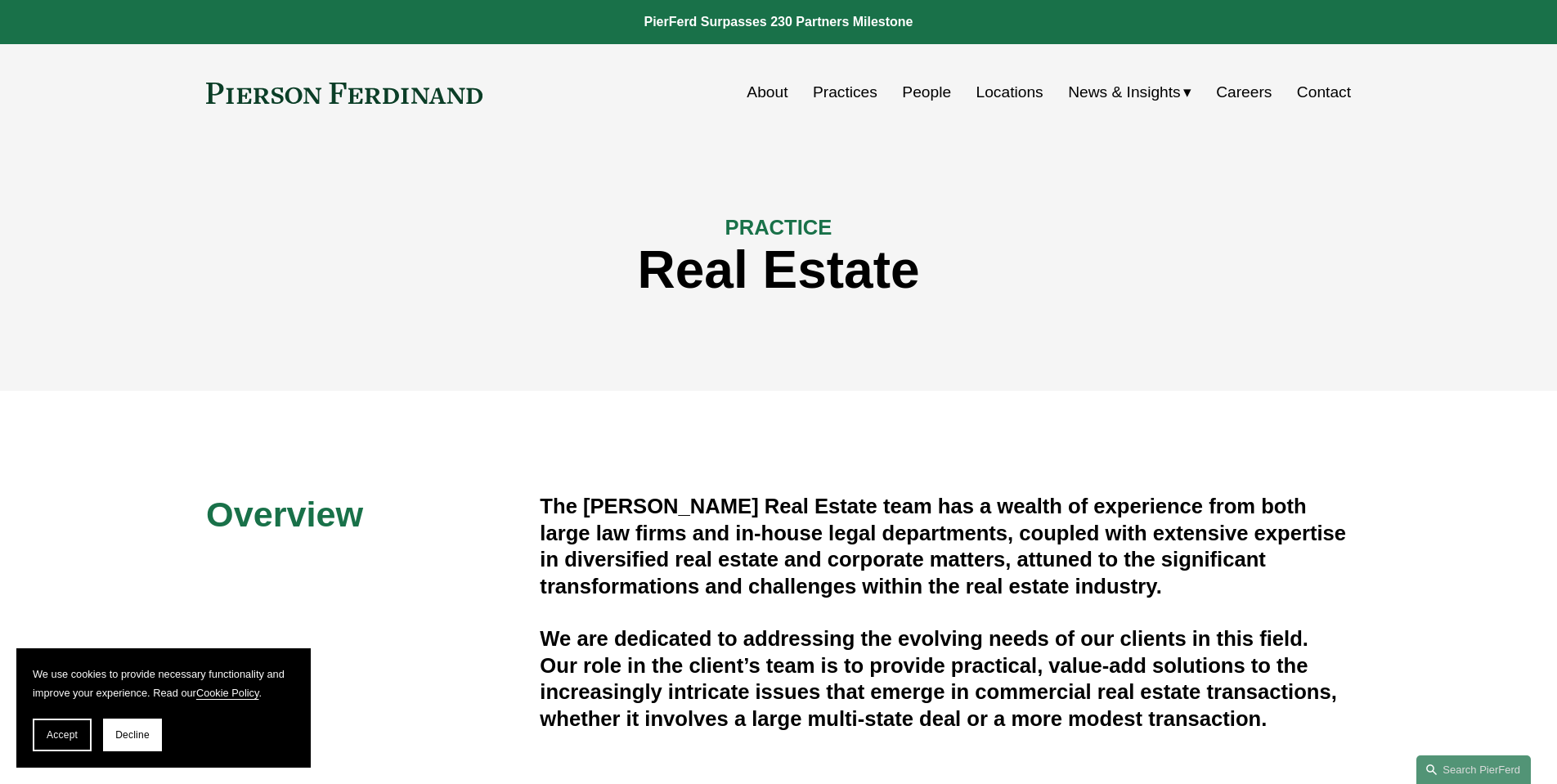
click at [360, 99] on link at bounding box center [344, 93] width 277 height 21
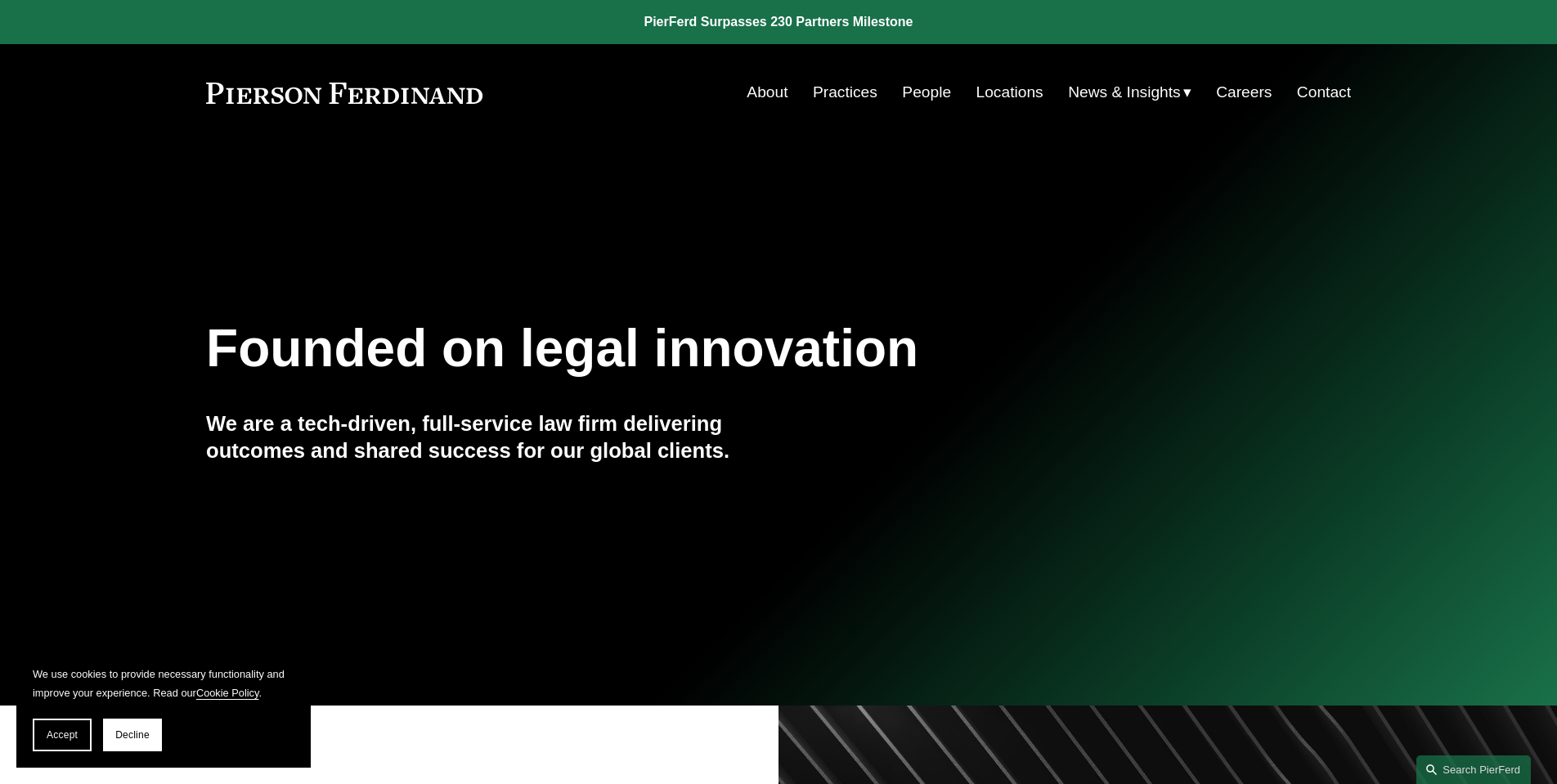
click at [770, 90] on link "About" at bounding box center [767, 92] width 41 height 31
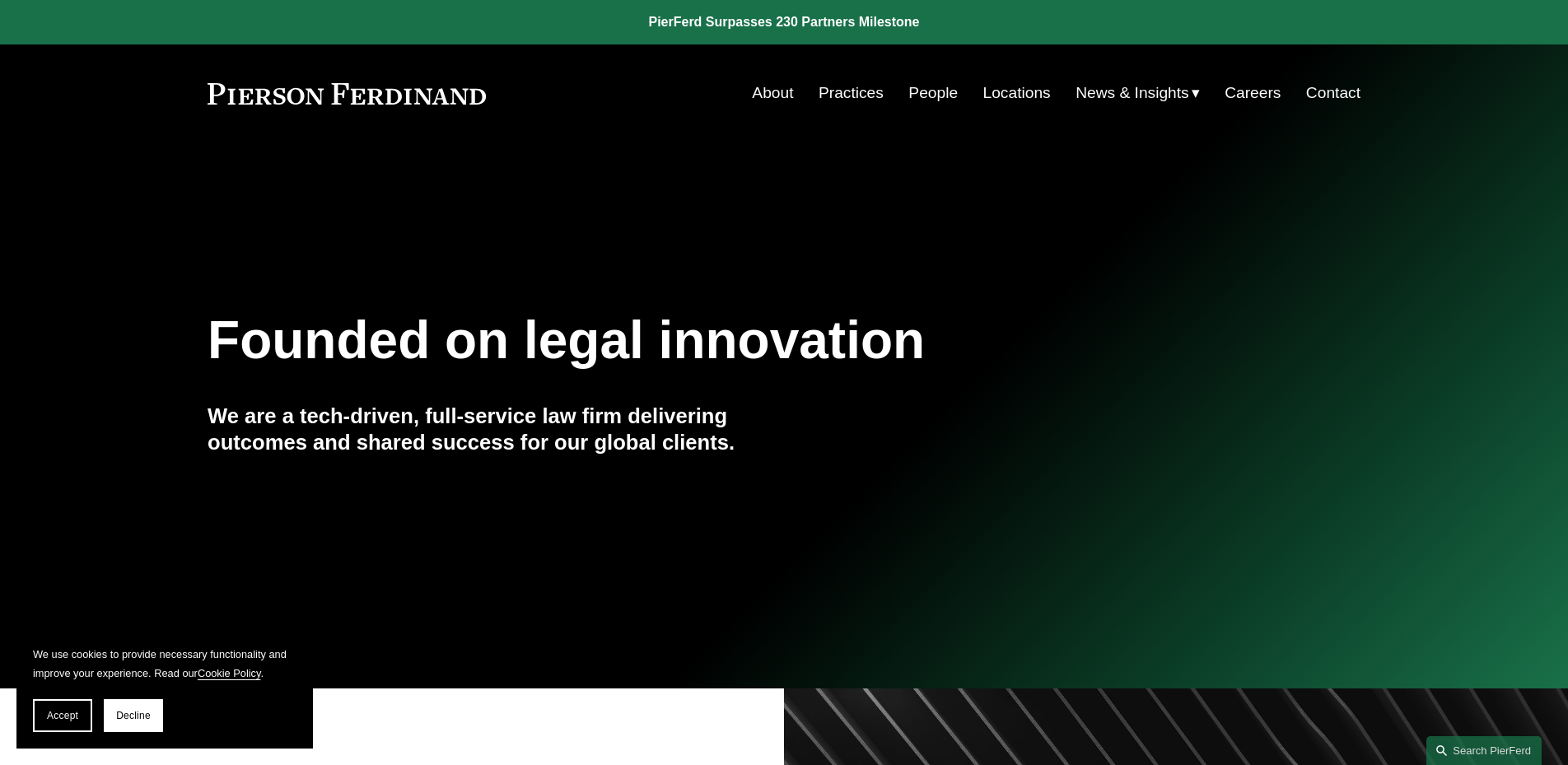
click at [911, 91] on link "People" at bounding box center [933, 93] width 49 height 31
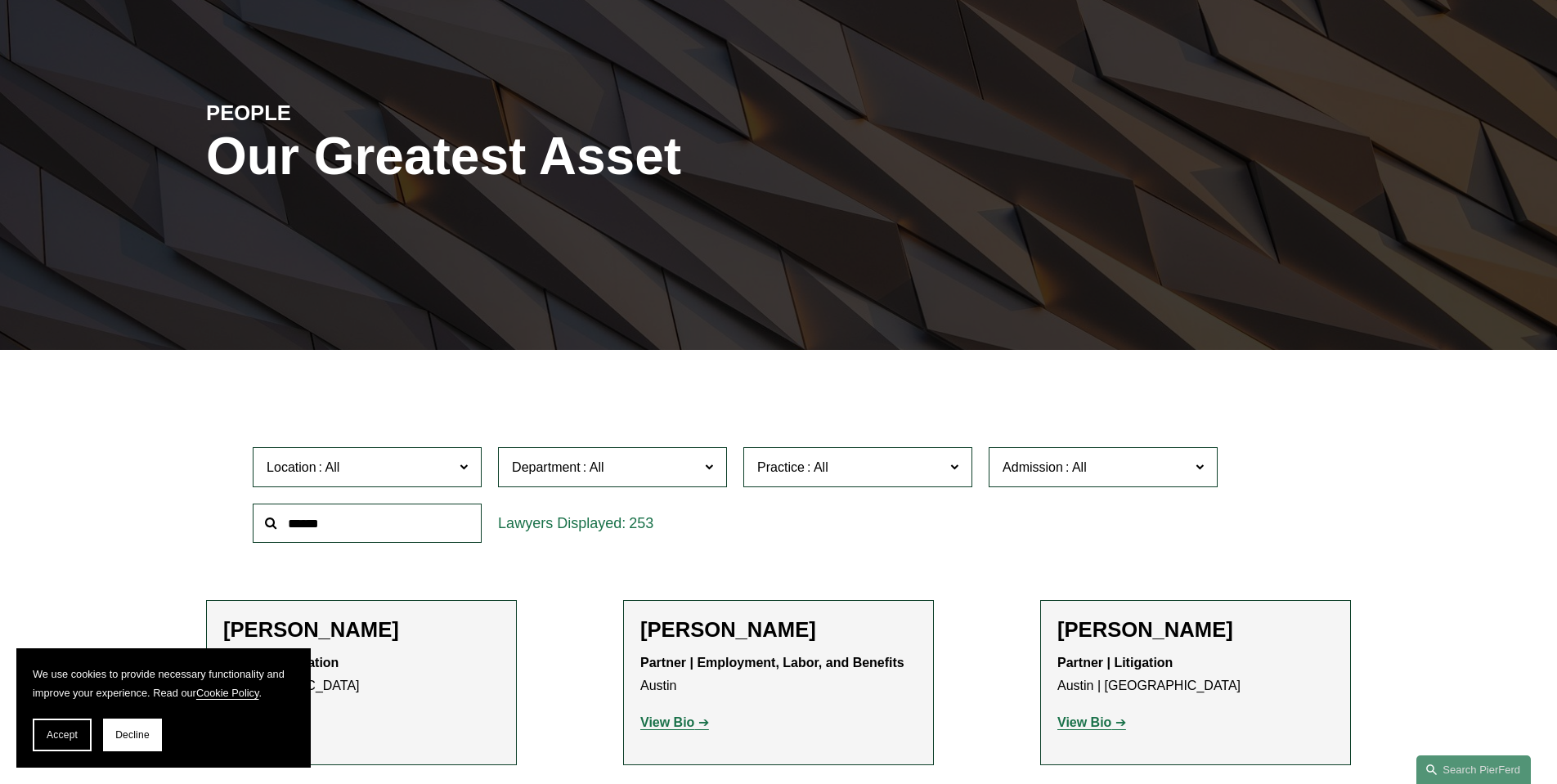
scroll to position [15, 0]
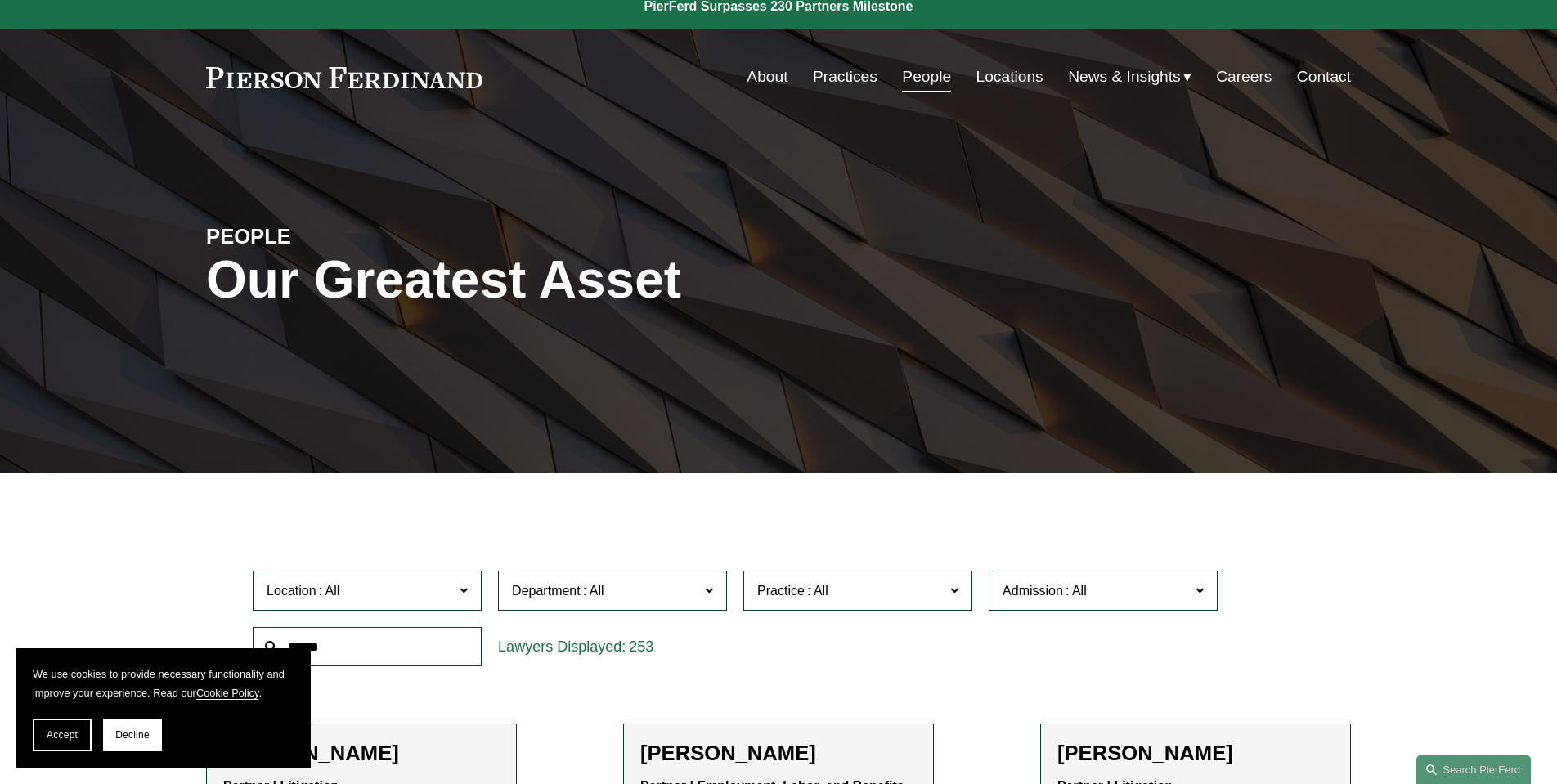
click at [767, 78] on link "About" at bounding box center [767, 77] width 41 height 31
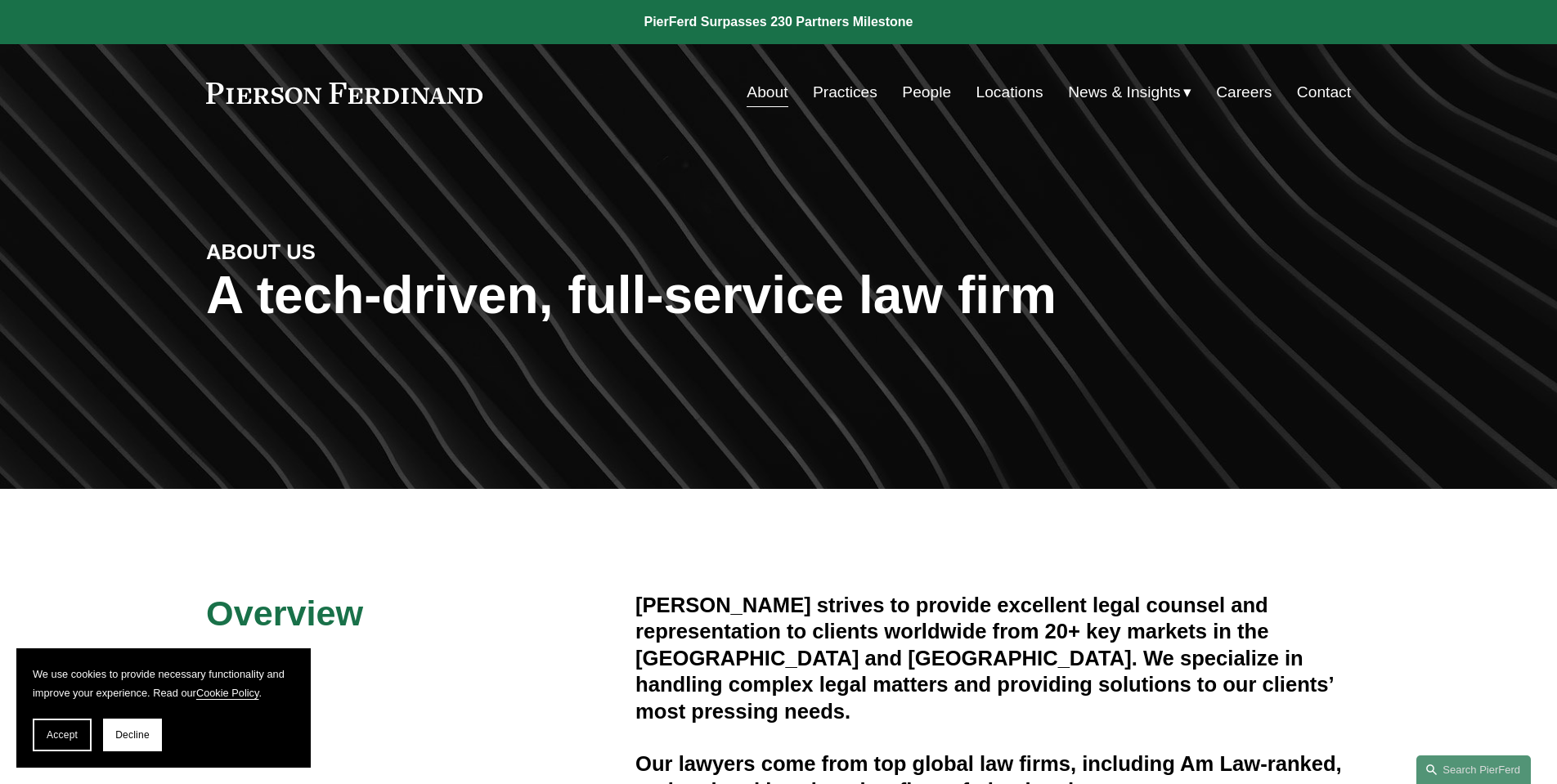
click at [343, 96] on link at bounding box center [344, 93] width 277 height 21
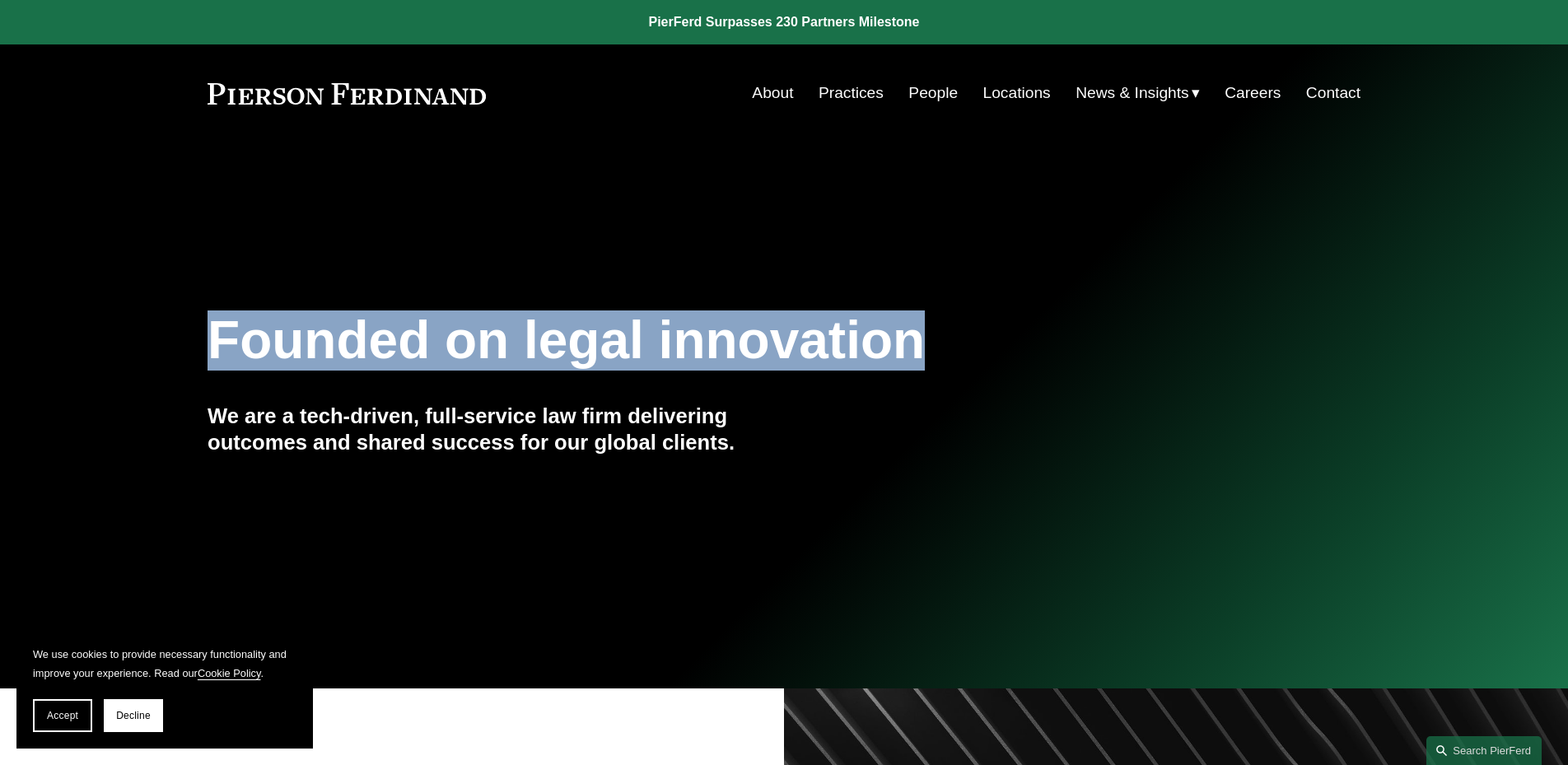
drag, startPoint x: 1146, startPoint y: 316, endPoint x: 874, endPoint y: 270, distance: 275.9
click at [874, 270] on div "Founded on legal innovation We are a tech-driven, full-service law firm deliver…" at bounding box center [784, 415] width 1568 height 505
click at [875, 268] on div "Founded on legal innovation We are a tech-driven, full-service law firm deliver…" at bounding box center [784, 415] width 1568 height 505
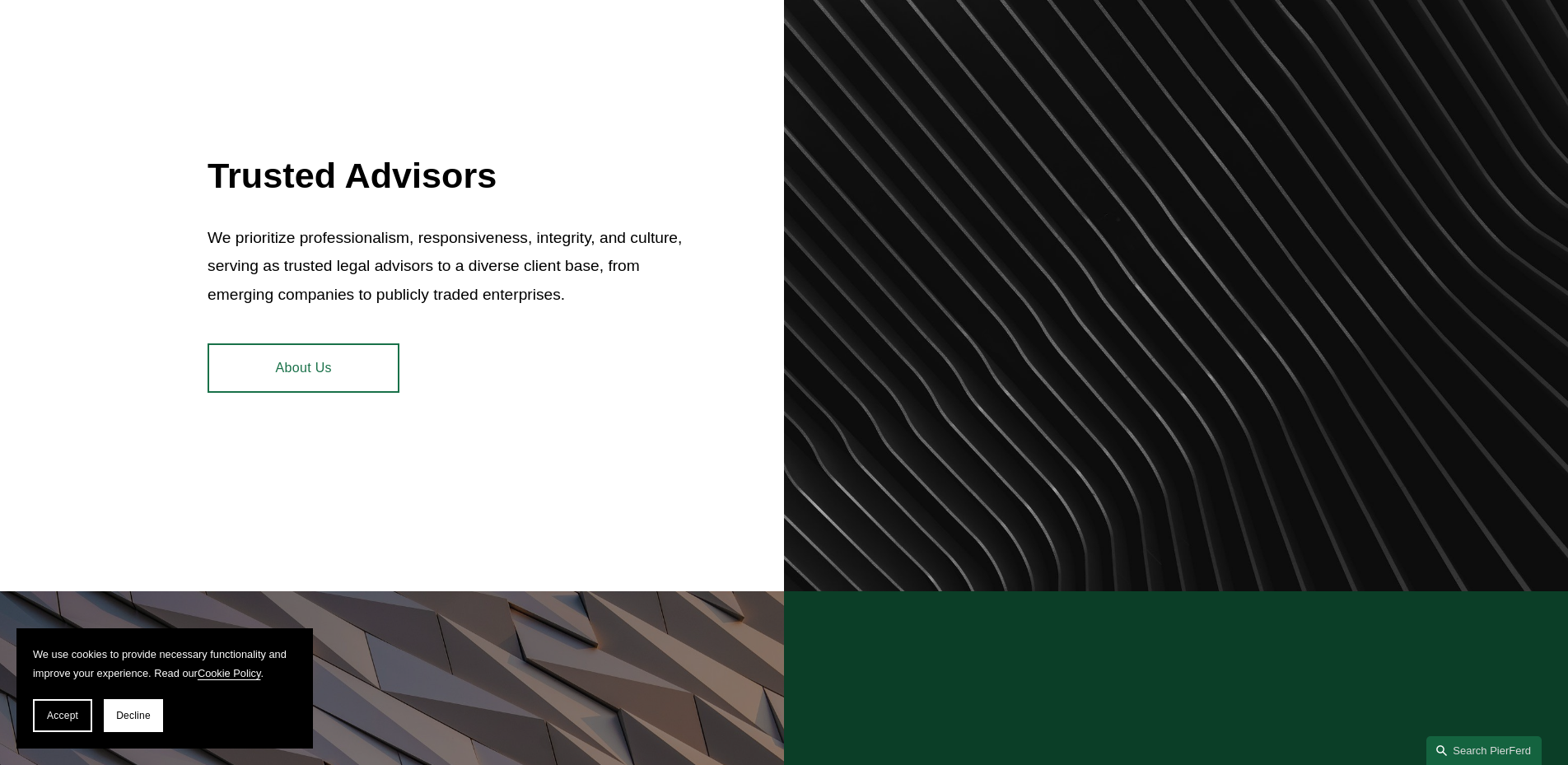
scroll to position [750, 0]
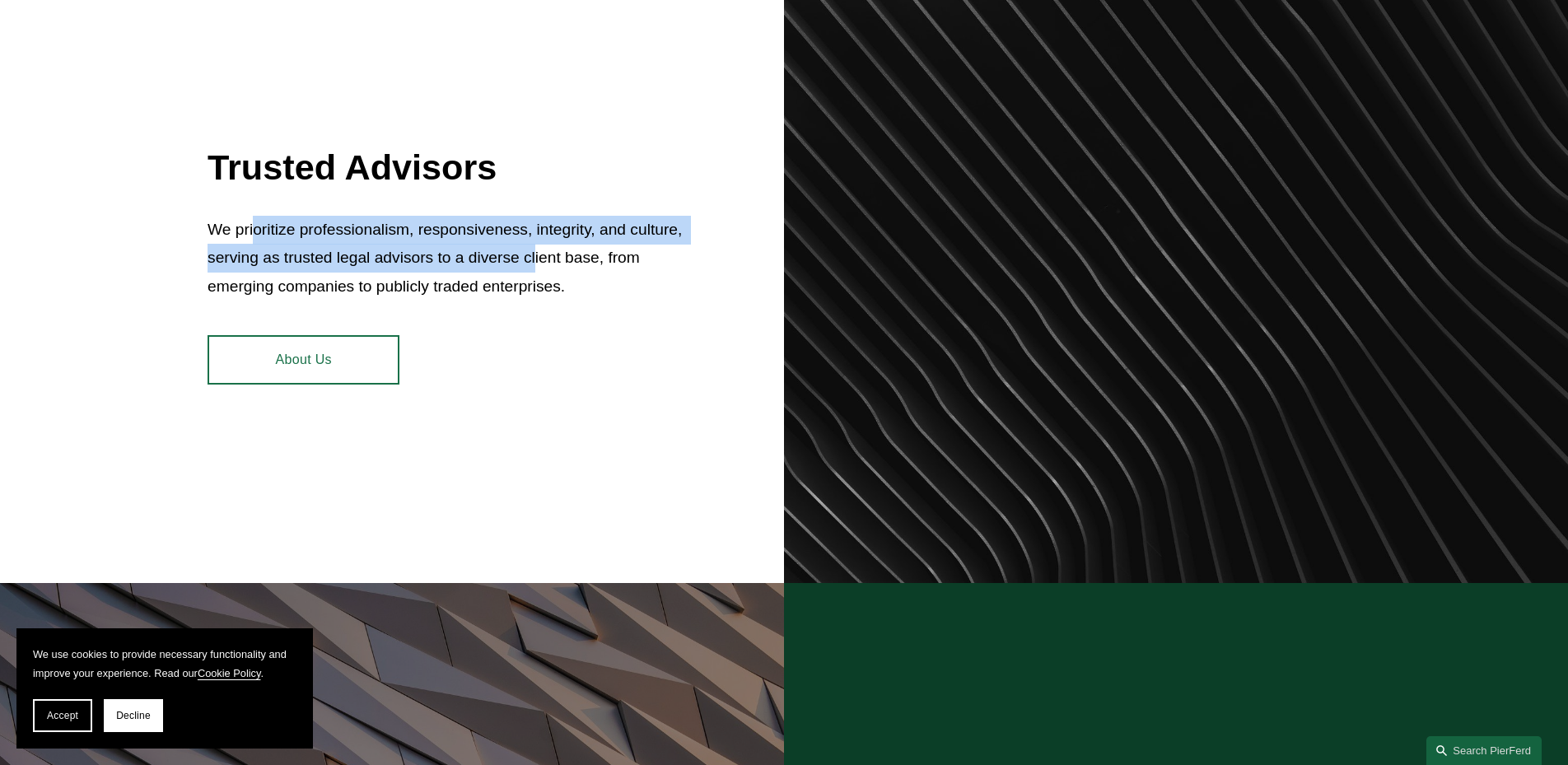
drag, startPoint x: 280, startPoint y: 238, endPoint x: 539, endPoint y: 258, distance: 259.8
click at [539, 258] on p "We prioritize professionalism, responsiveness, integrity, and culture, serving …" at bounding box center [447, 259] width 480 height 85
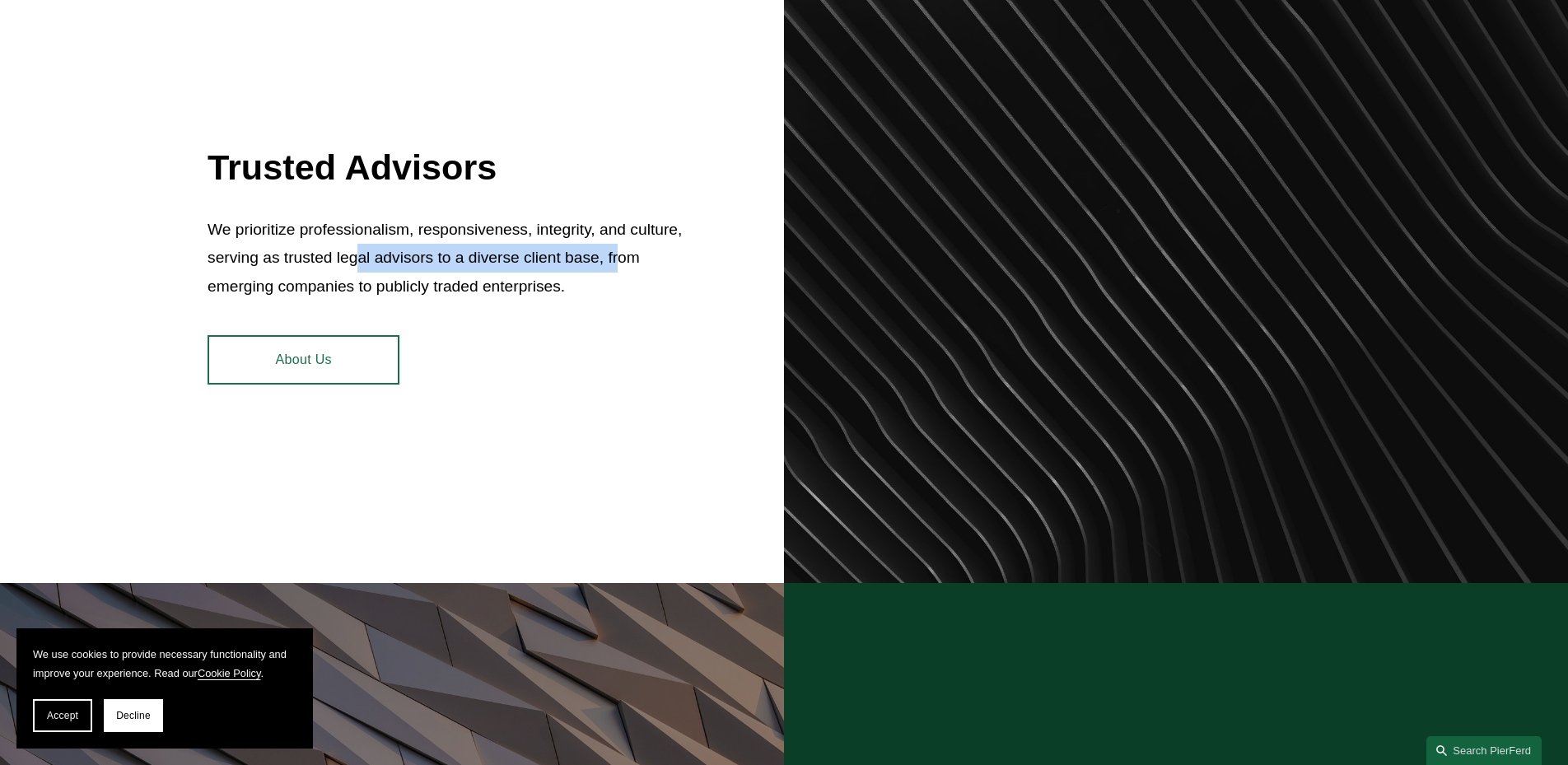
drag, startPoint x: 508, startPoint y: 259, endPoint x: 352, endPoint y: 246, distance: 156.5
click at [352, 246] on p "We prioritize professionalism, responsiveness, integrity, and culture, serving …" at bounding box center [447, 259] width 480 height 85
click at [355, 246] on p "We prioritize professionalism, responsiveness, integrity, and culture, serving …" at bounding box center [447, 259] width 480 height 85
click at [327, 257] on p "We prioritize professionalism, responsiveness, integrity, and culture, serving …" at bounding box center [447, 259] width 480 height 85
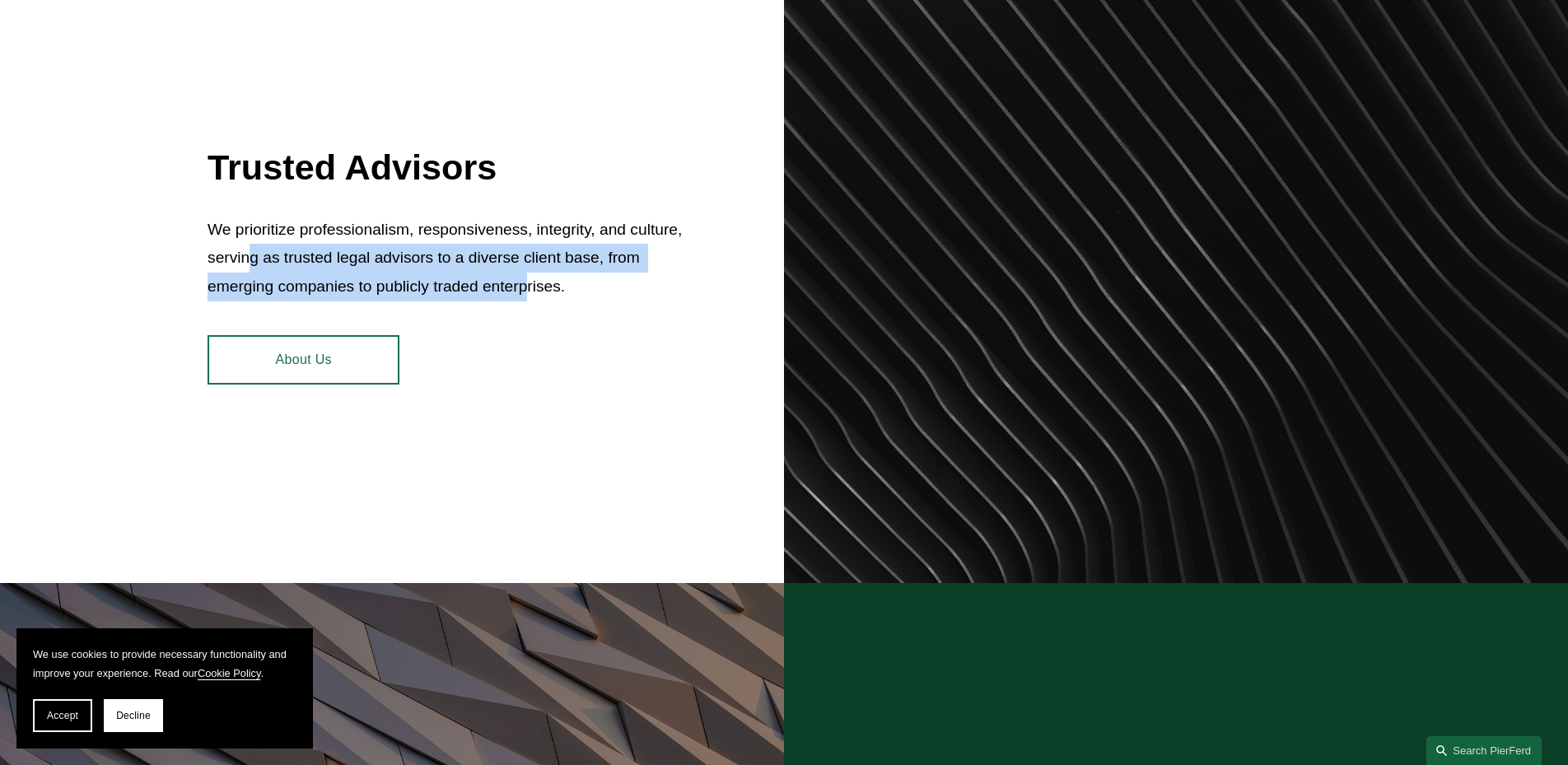
drag, startPoint x: 261, startPoint y: 258, endPoint x: 534, endPoint y: 287, distance: 274.5
click at [534, 287] on p "We prioritize professionalism, responsiveness, integrity, and culture, serving …" at bounding box center [447, 259] width 480 height 85
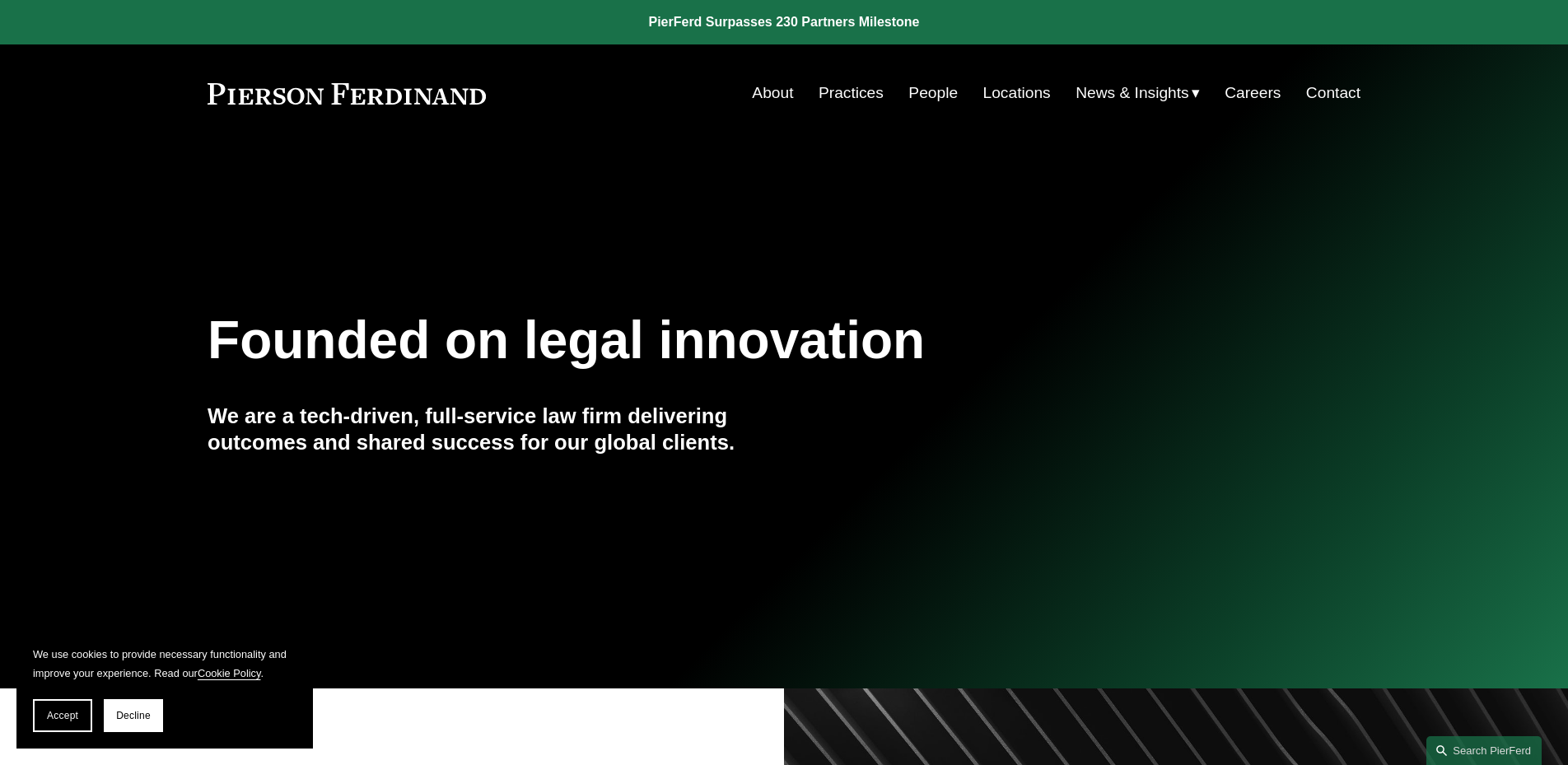
scroll to position [0, 0]
click at [984, 89] on link "Locations" at bounding box center [1017, 93] width 68 height 31
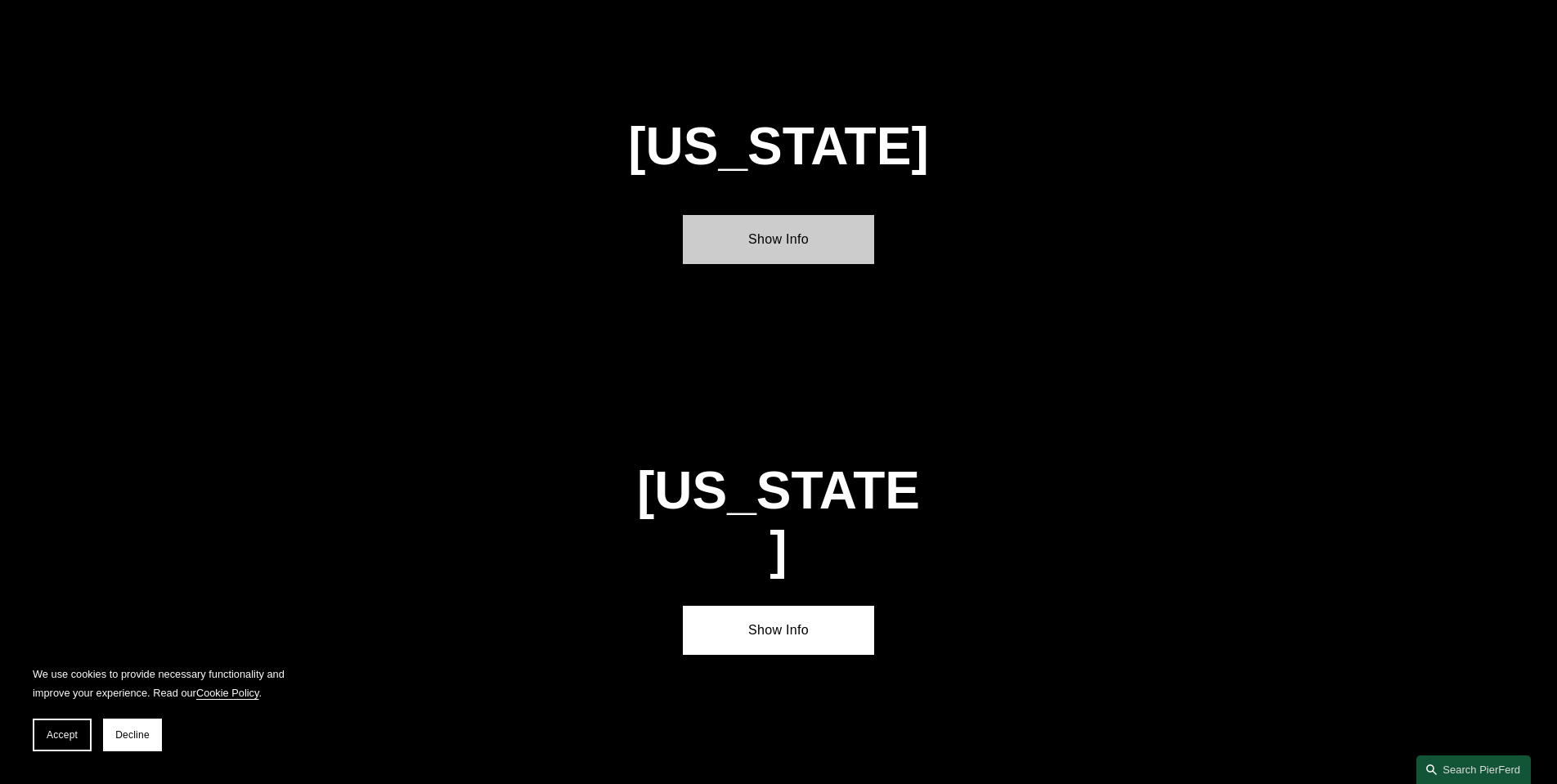
scroll to position [2114, 0]
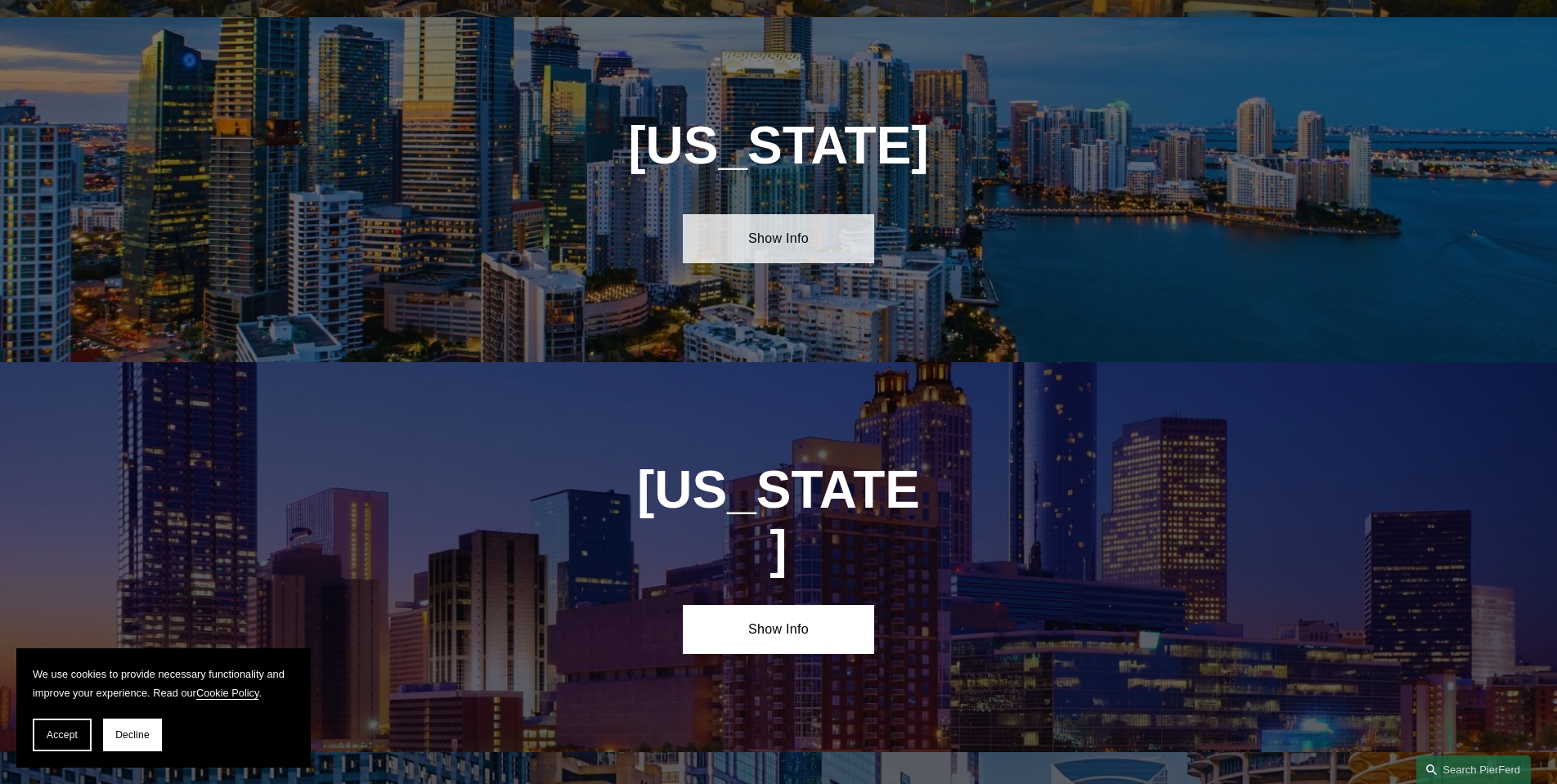
click at [845, 226] on link "Show Info" at bounding box center [778, 238] width 190 height 49
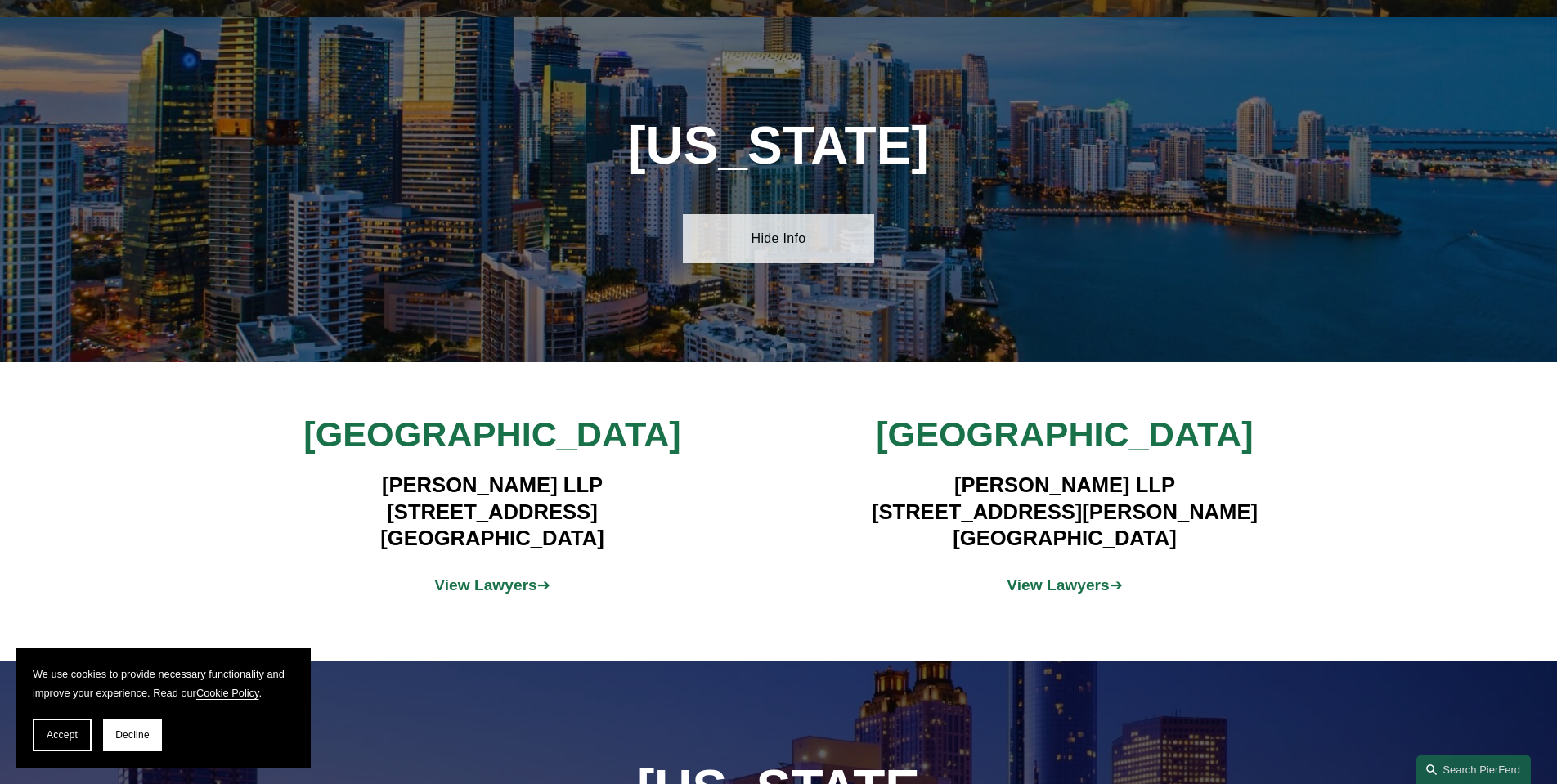
click at [845, 224] on link "Hide Info" at bounding box center [778, 238] width 190 height 49
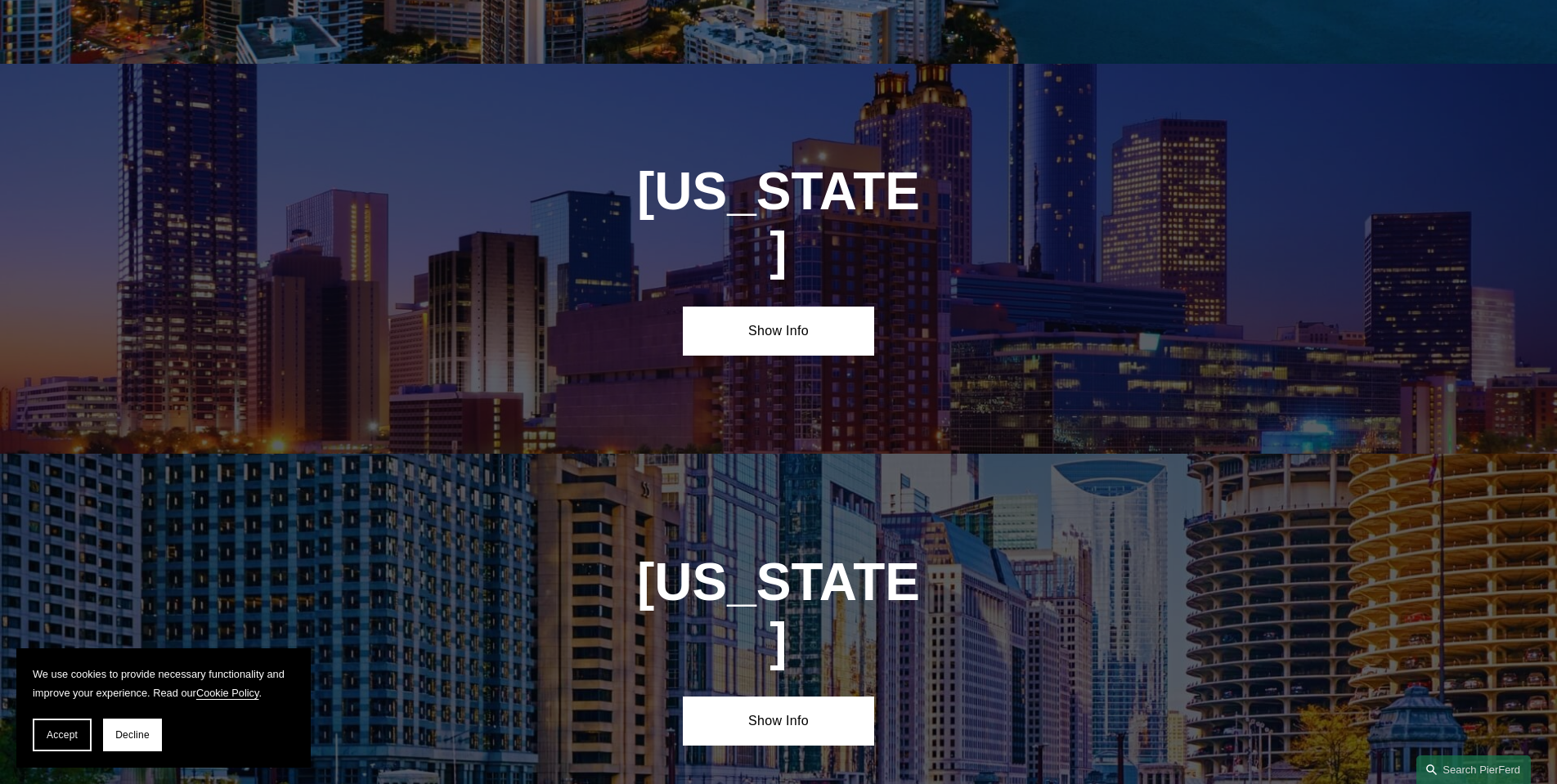
scroll to position [2414, 0]
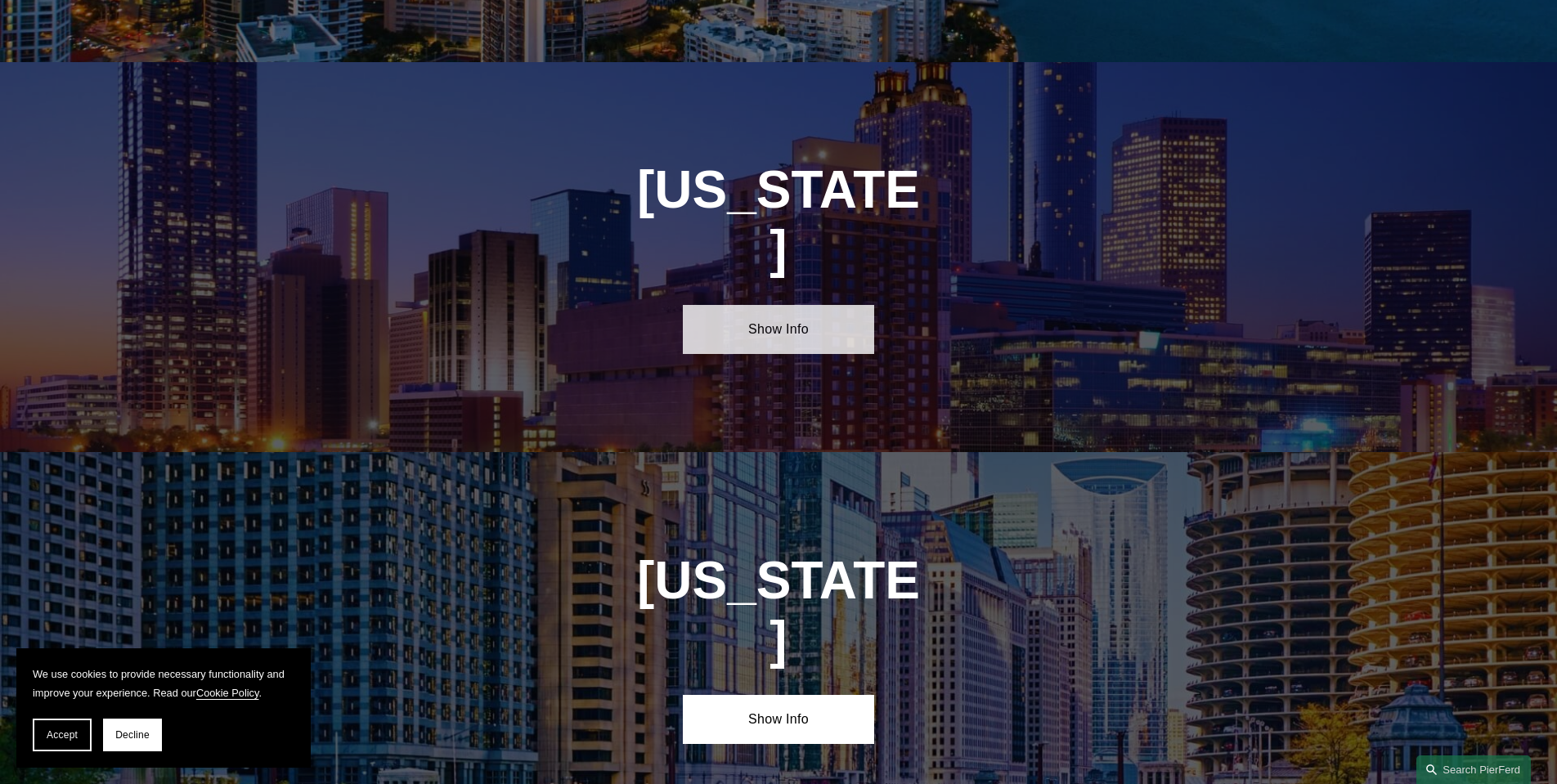
click at [830, 305] on link "Show Info" at bounding box center [778, 329] width 190 height 49
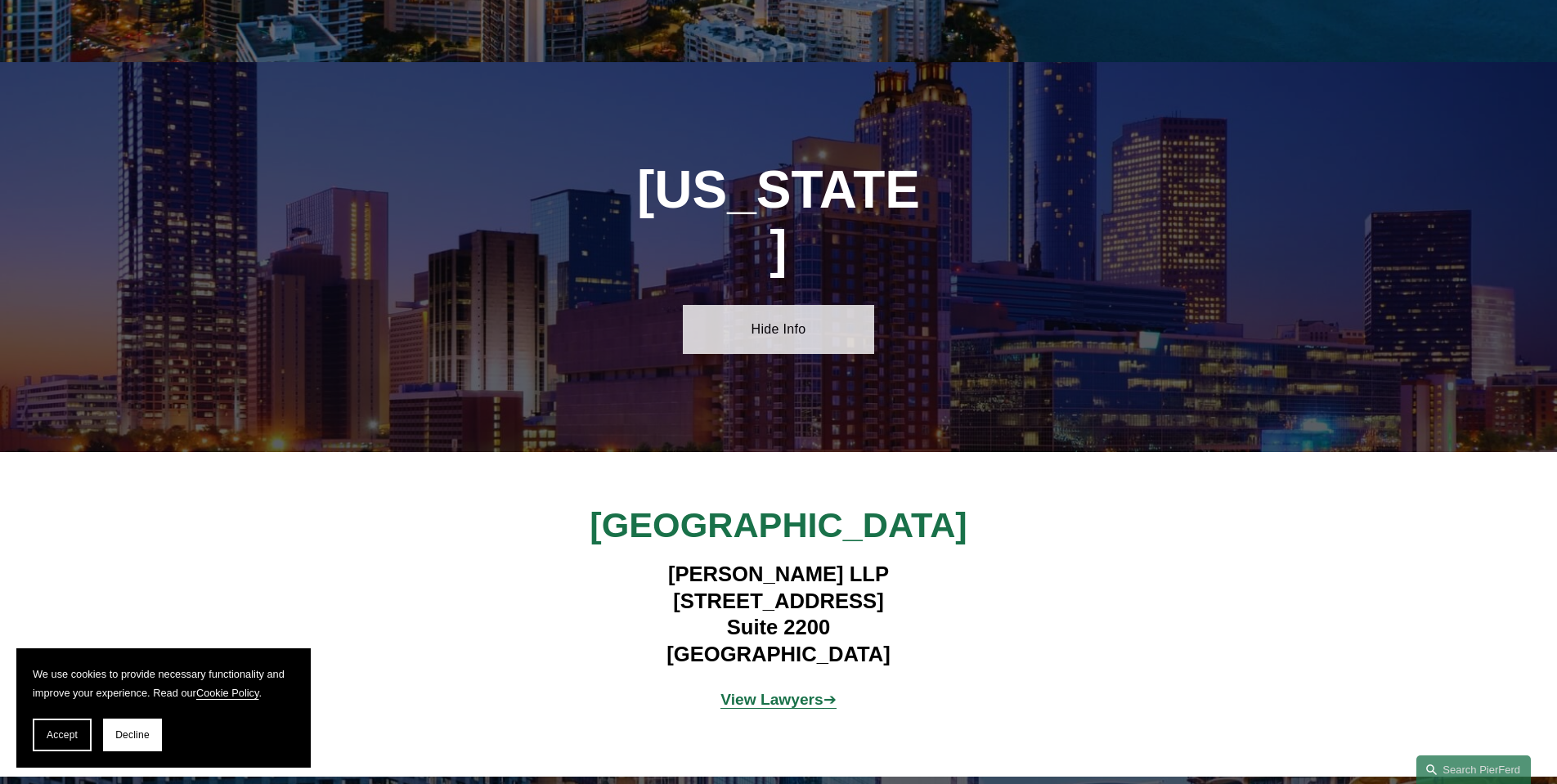
click at [830, 305] on link "Hide Info" at bounding box center [778, 329] width 190 height 49
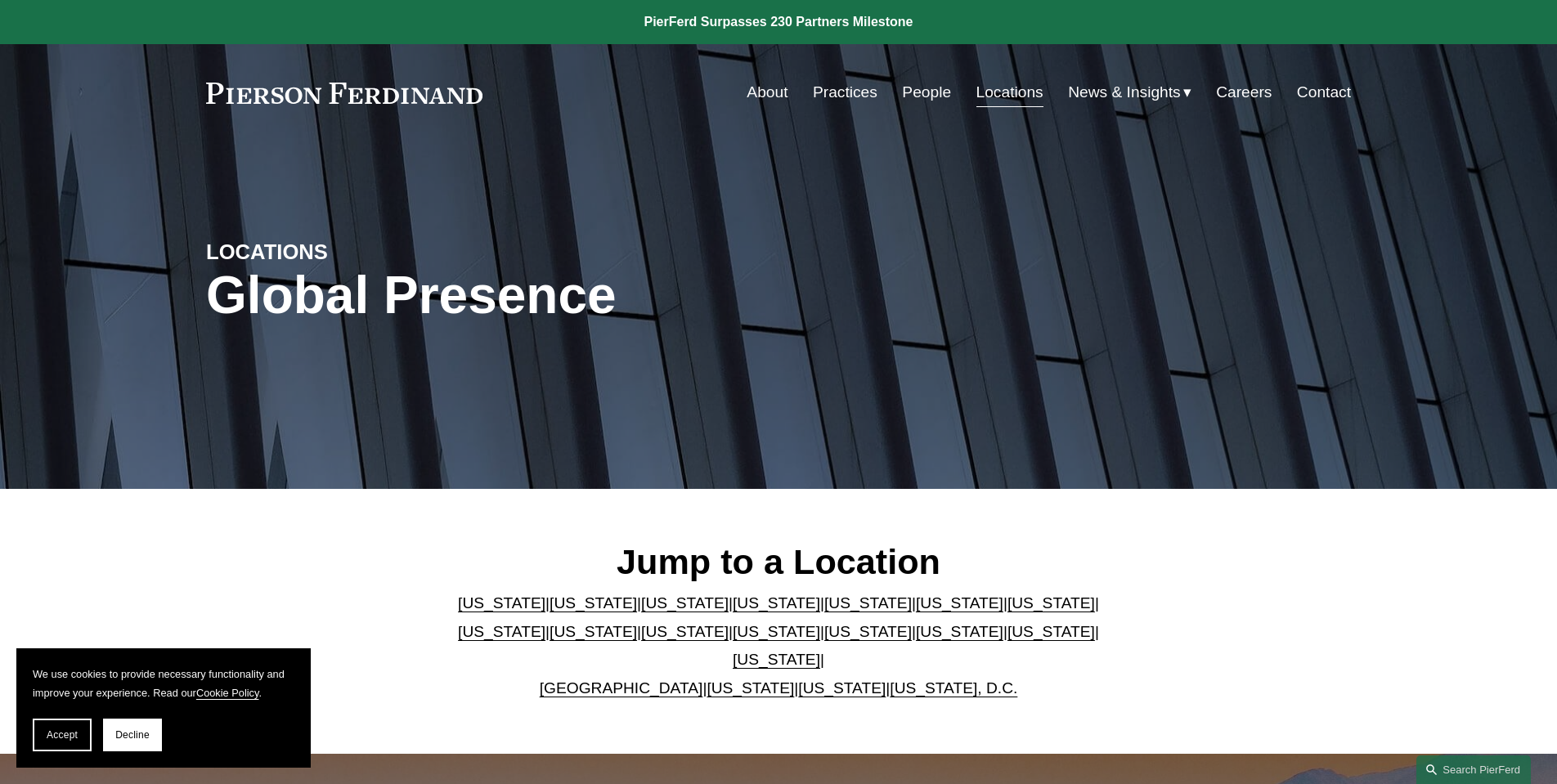
scroll to position [0, 0]
click at [770, 93] on link "About" at bounding box center [767, 92] width 41 height 31
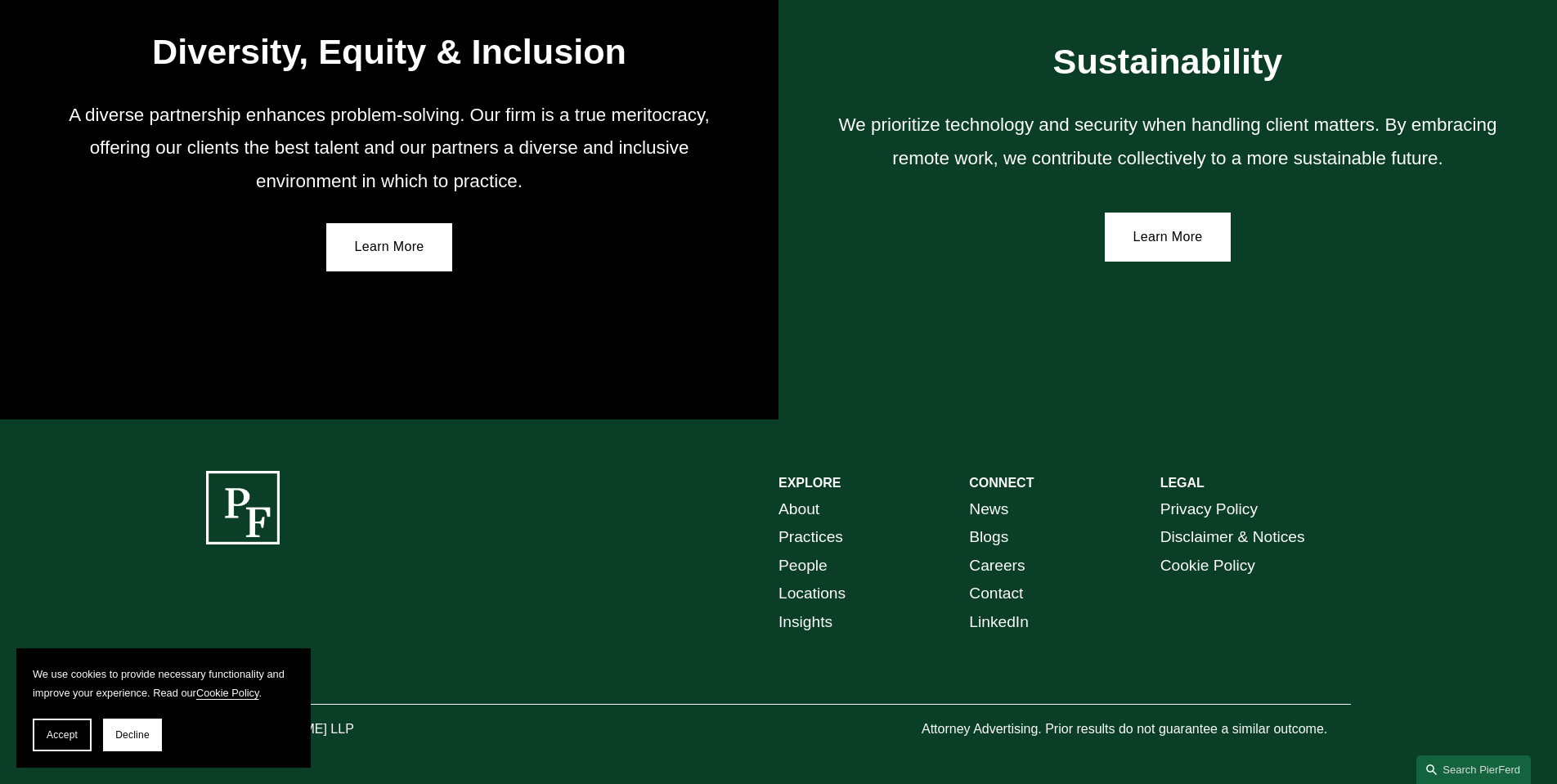
scroll to position [2963, 0]
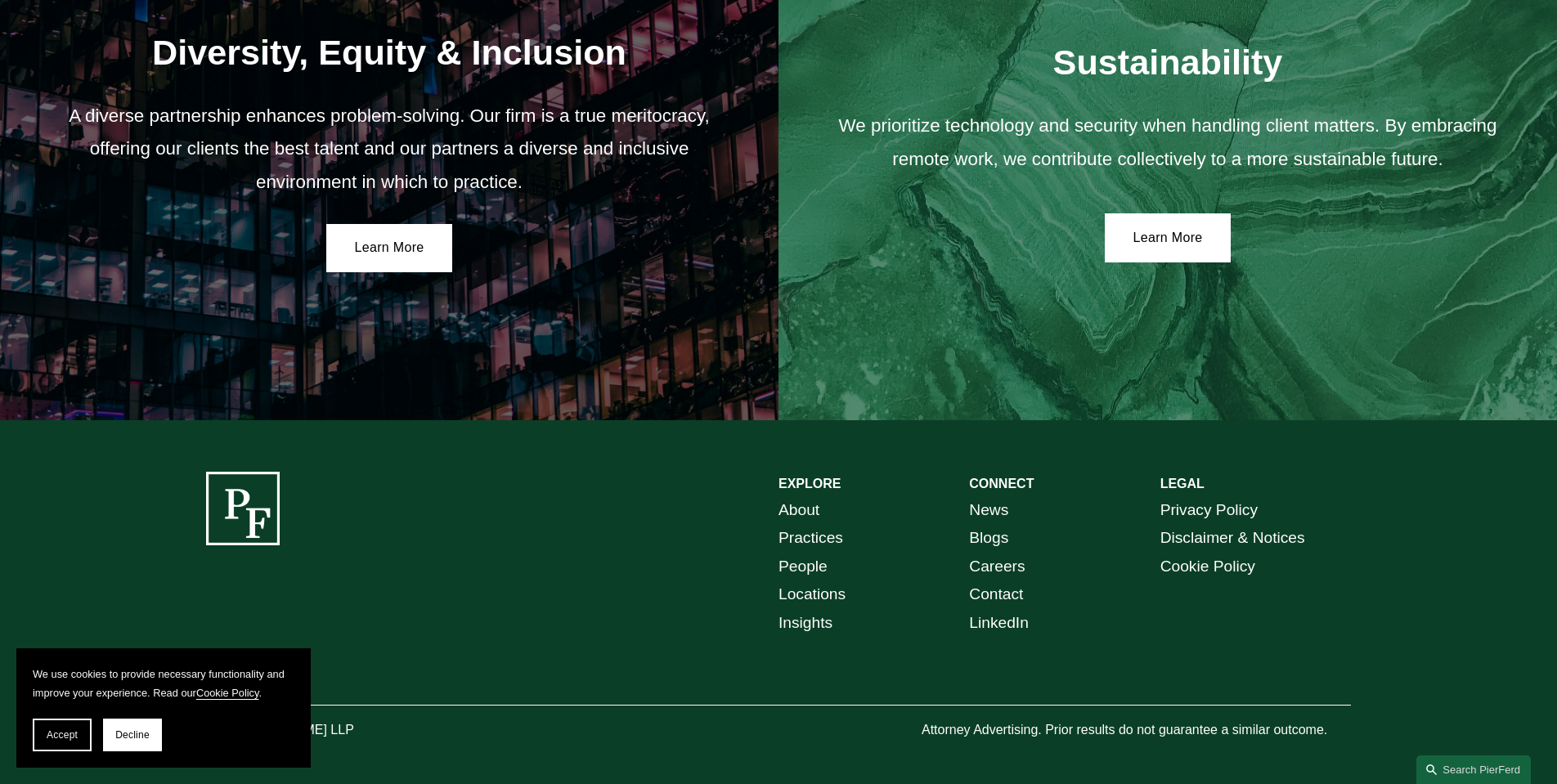
click at [1001, 562] on link "Careers" at bounding box center [997, 567] width 56 height 29
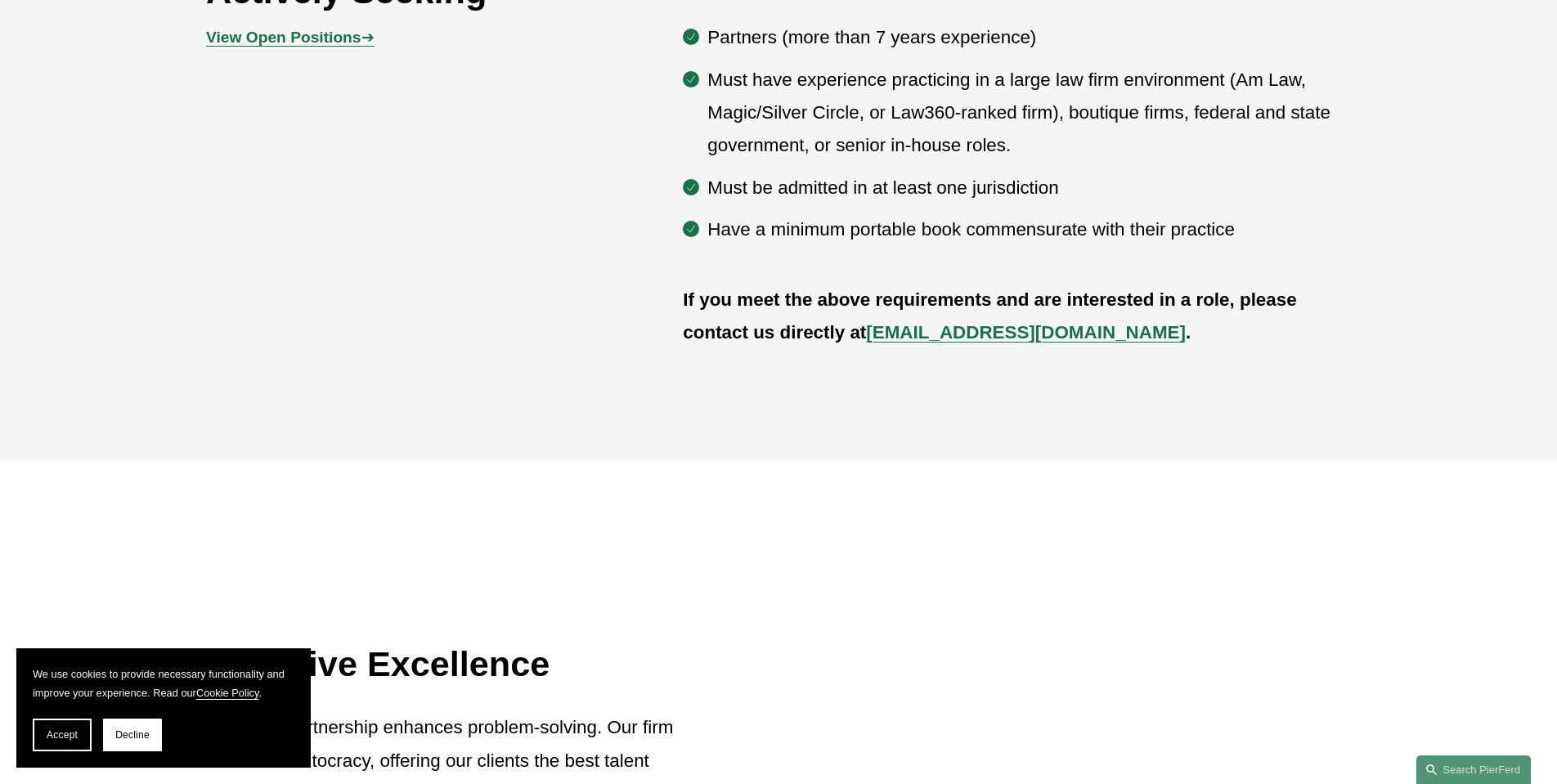
scroll to position [1148, 0]
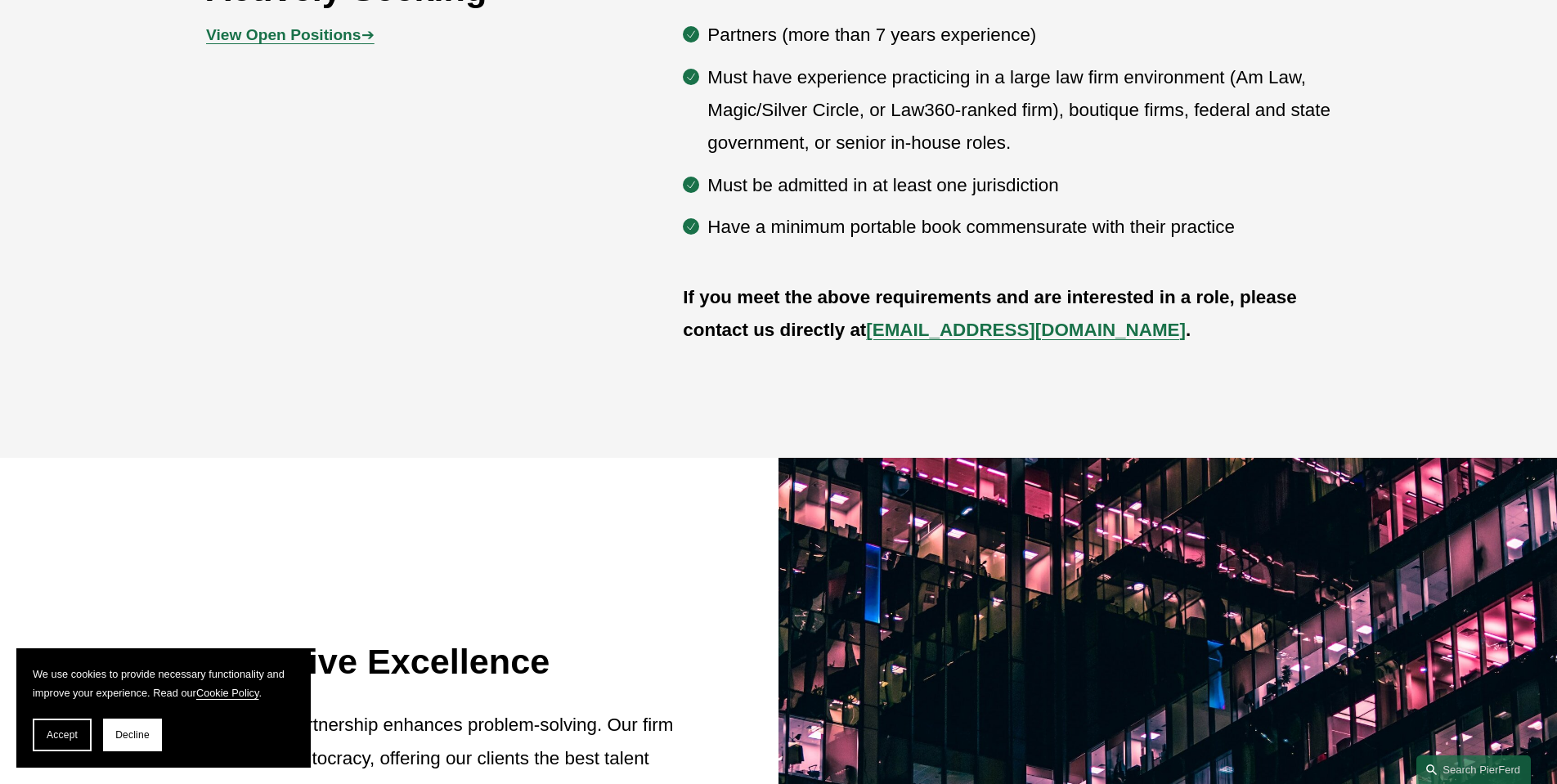
click at [316, 38] on strong "View Open Positions" at bounding box center [283, 35] width 155 height 17
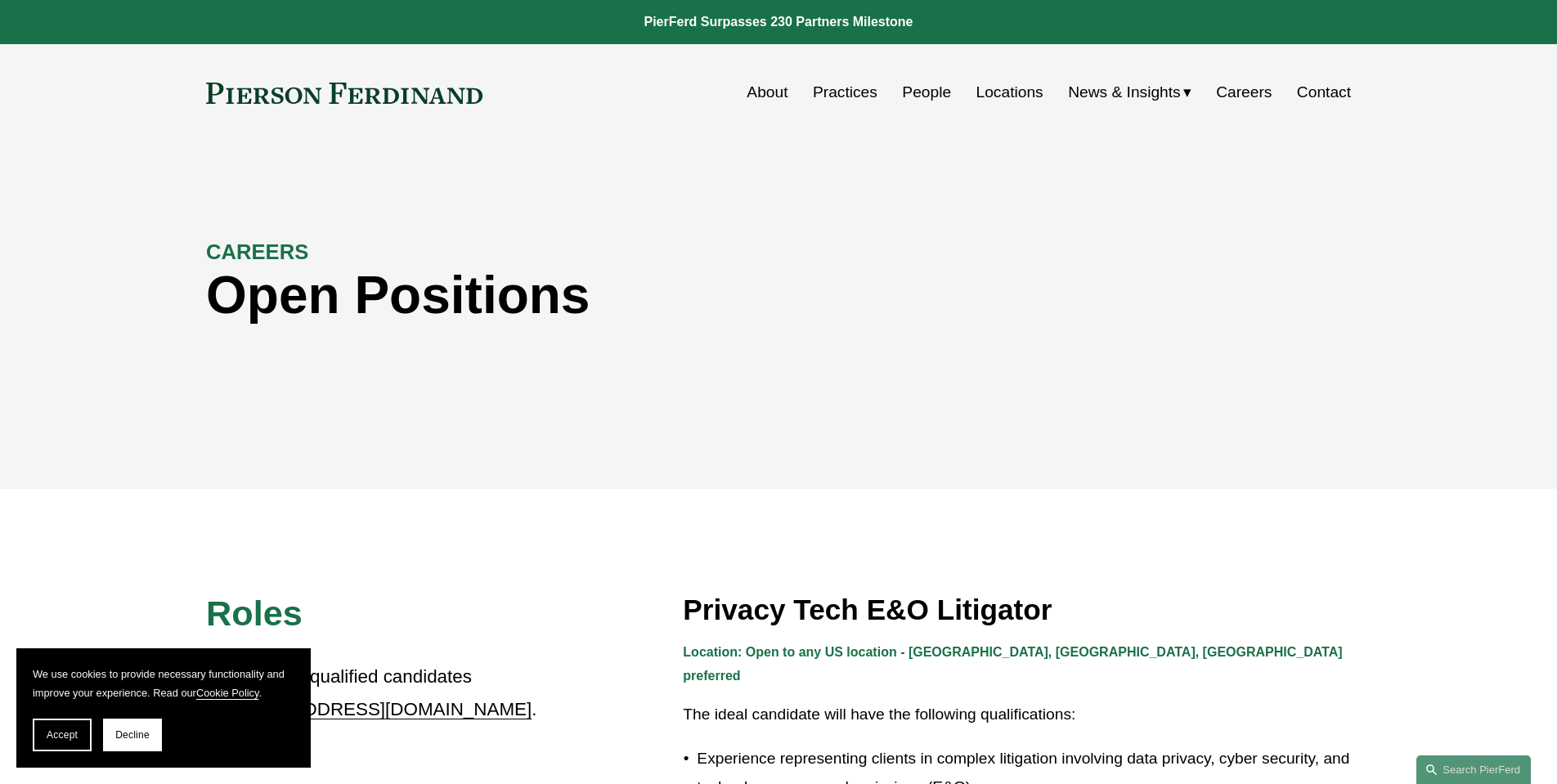
click at [768, 92] on link "About" at bounding box center [767, 92] width 41 height 31
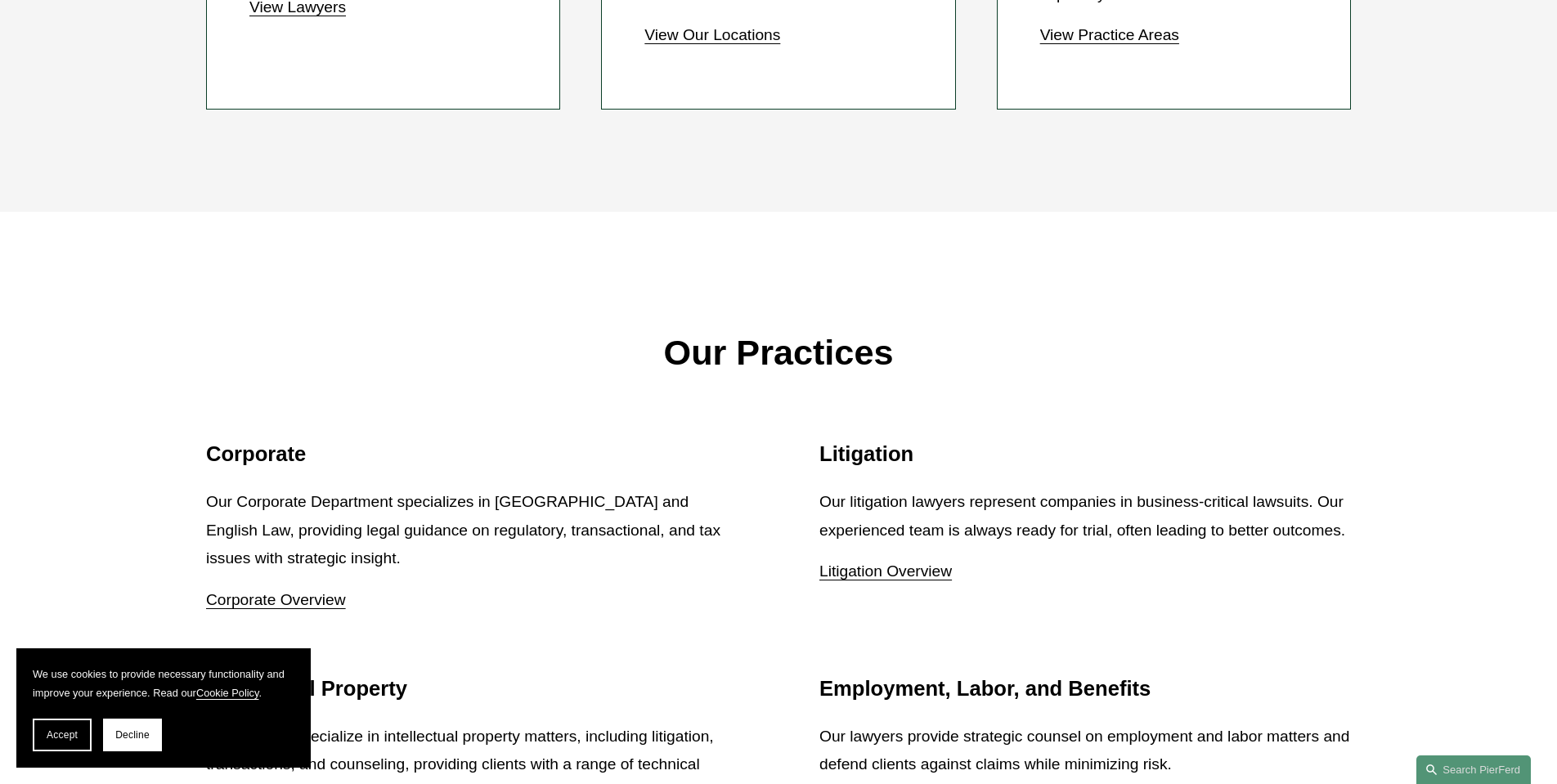
scroll to position [1878, 0]
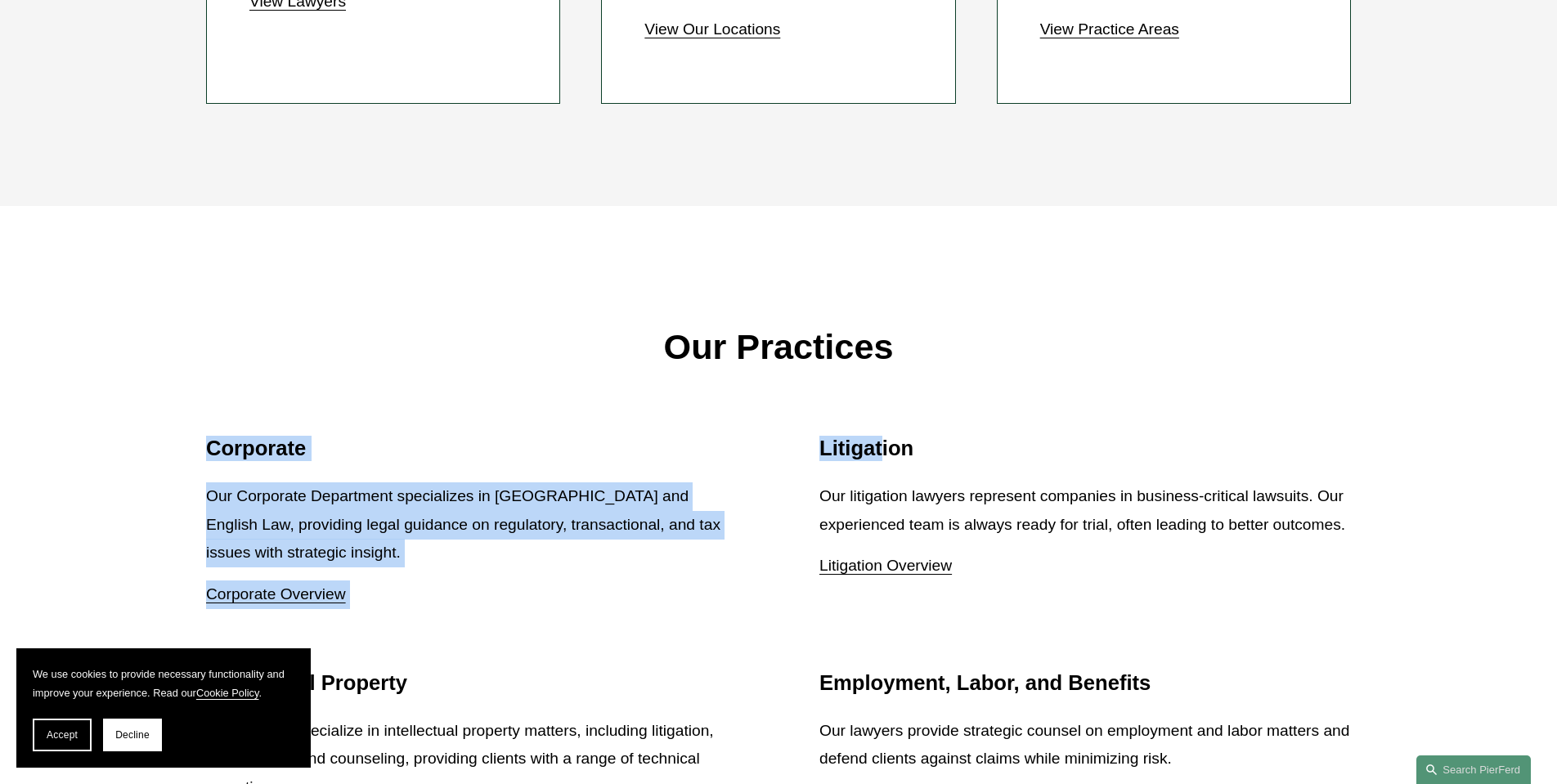
click at [754, 429] on div "Our Practices Corporate Our Corporate Department specializes in US and English …" at bounding box center [778, 586] width 1557 height 761
click at [754, 429] on div "Our Practices" at bounding box center [778, 376] width 1238 height 121
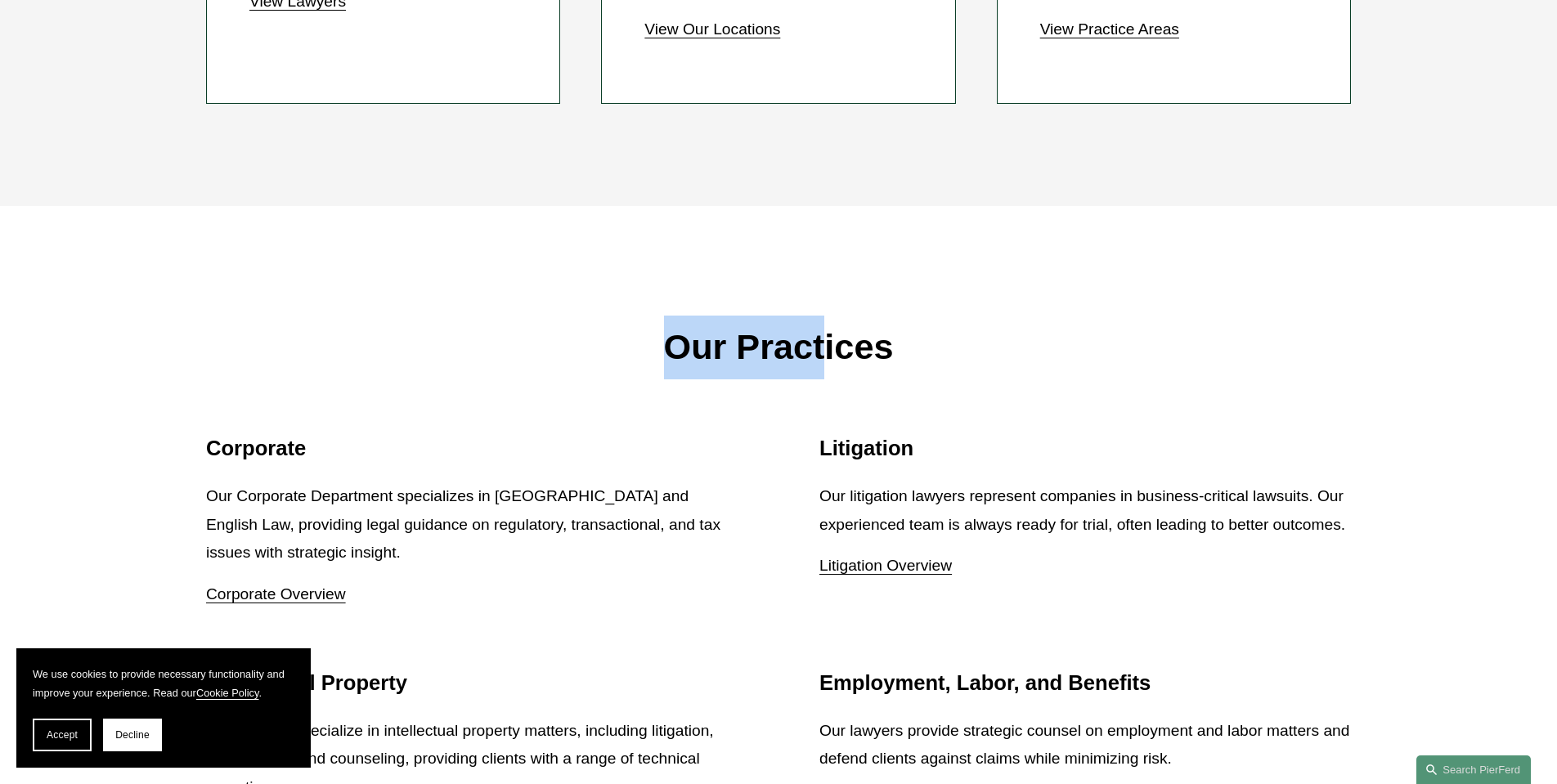
drag, startPoint x: 740, startPoint y: 348, endPoint x: 846, endPoint y: 353, distance: 106.1
click at [846, 353] on p "Our Practices" at bounding box center [778, 347] width 1145 height 63
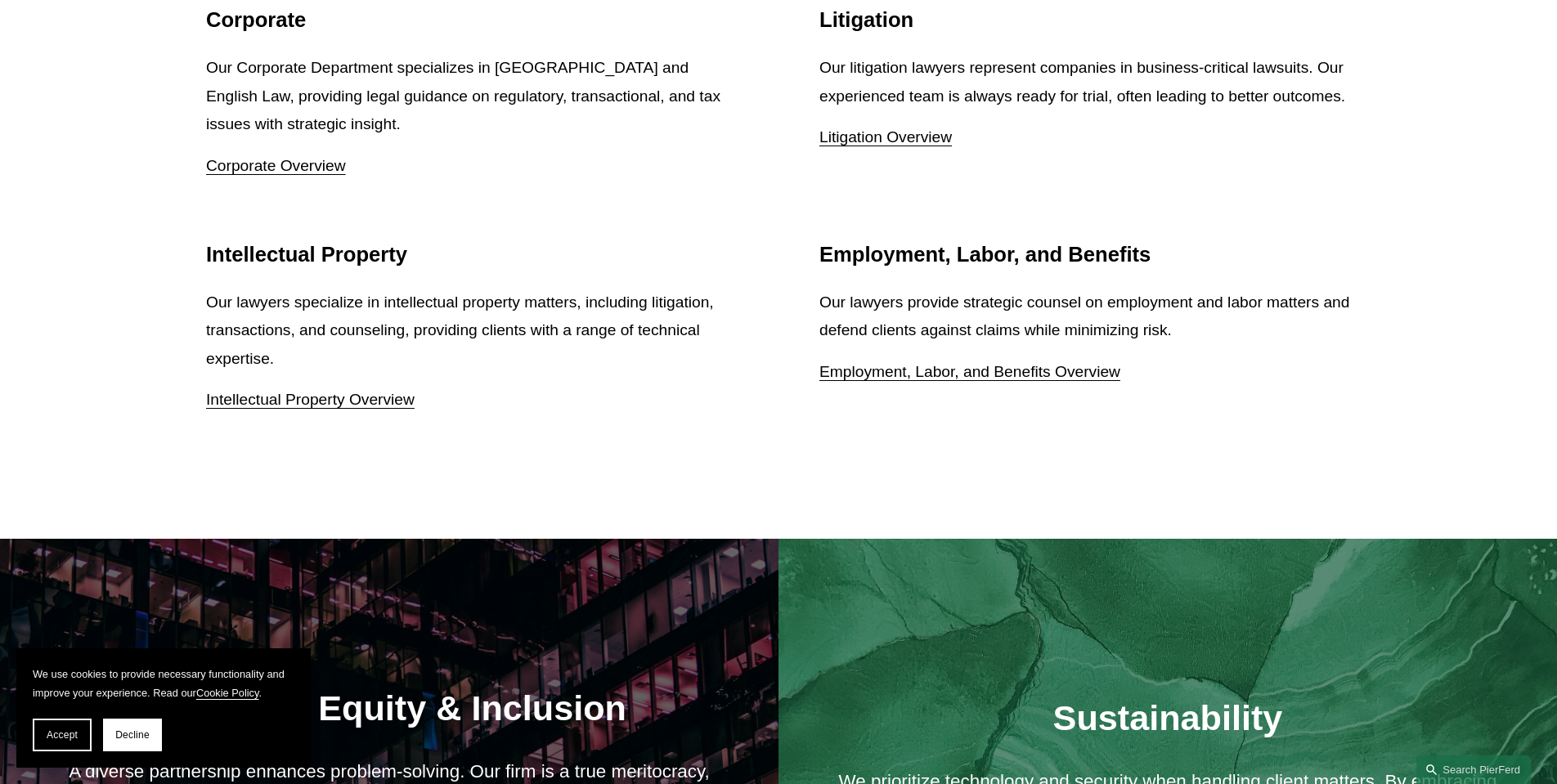
scroll to position [2217, 0]
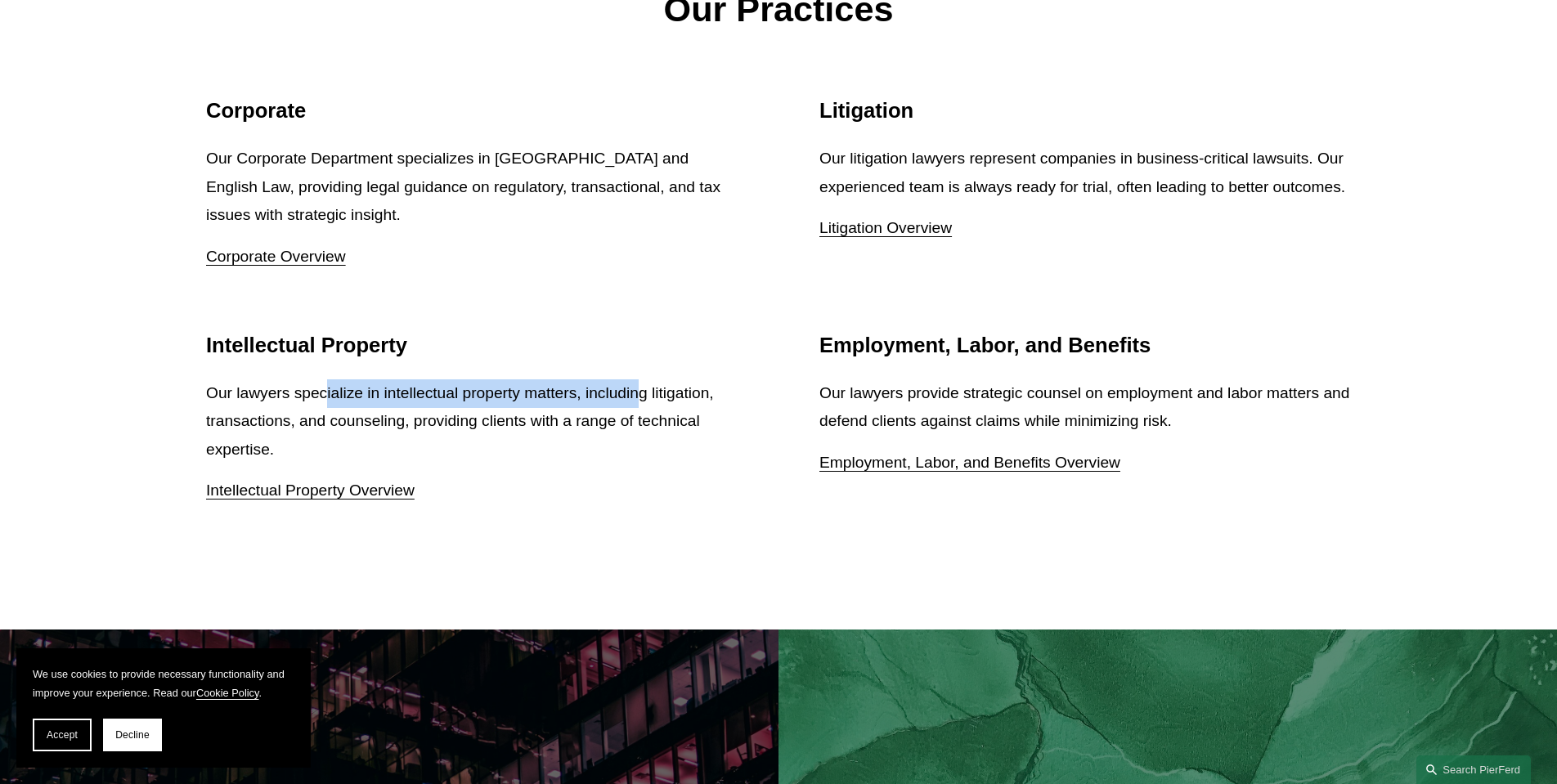
drag, startPoint x: 628, startPoint y: 386, endPoint x: 309, endPoint y: 374, distance: 319.2
click at [321, 380] on p "Our lawyers specialize in intellectual property matters, including litigation, …" at bounding box center [471, 422] width 531 height 85
click at [309, 380] on p "Our lawyers specialize in intellectual property matters, including litigation, …" at bounding box center [471, 422] width 531 height 85
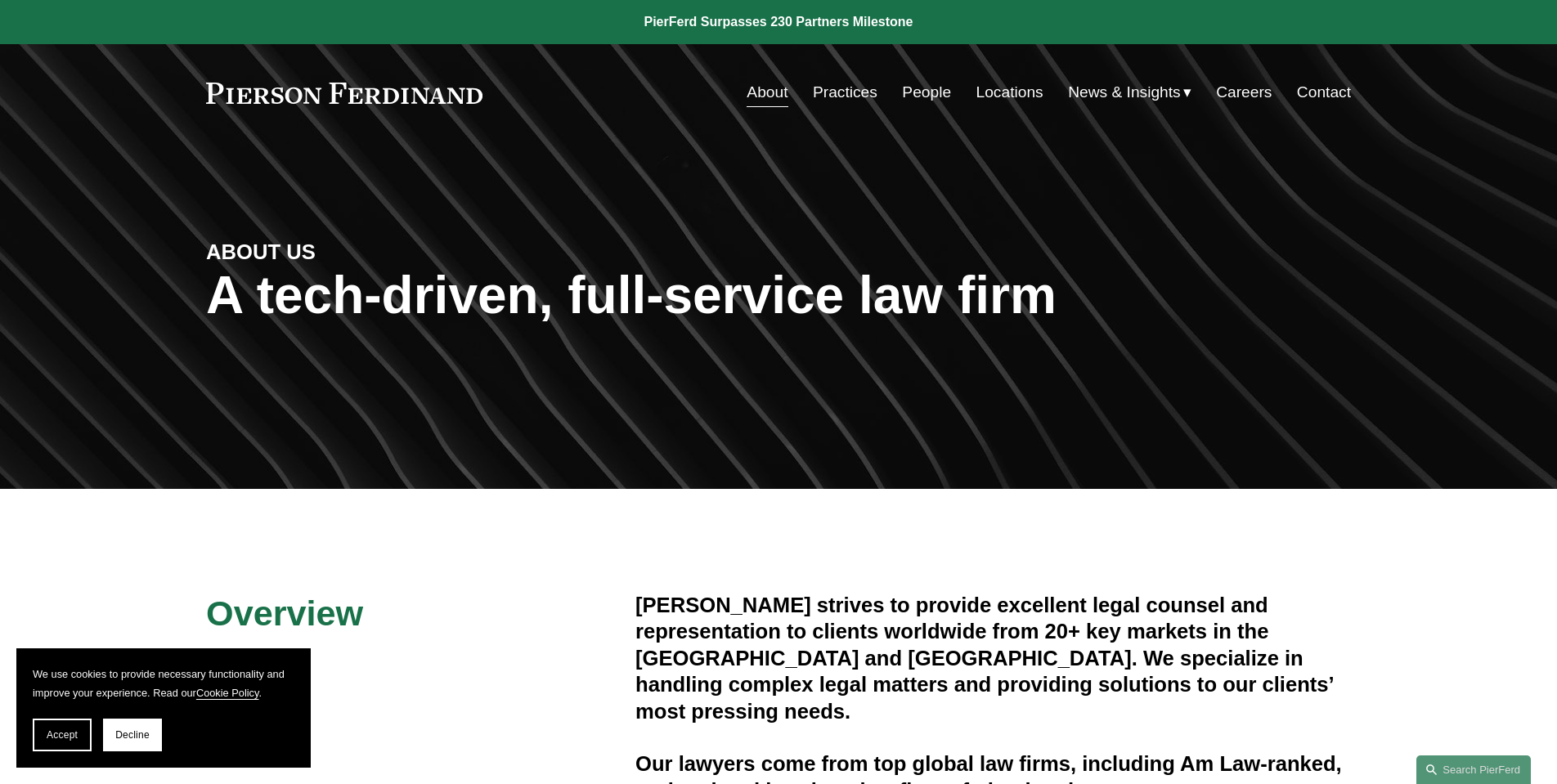
scroll to position [0, 0]
click at [306, 96] on link at bounding box center [344, 93] width 277 height 21
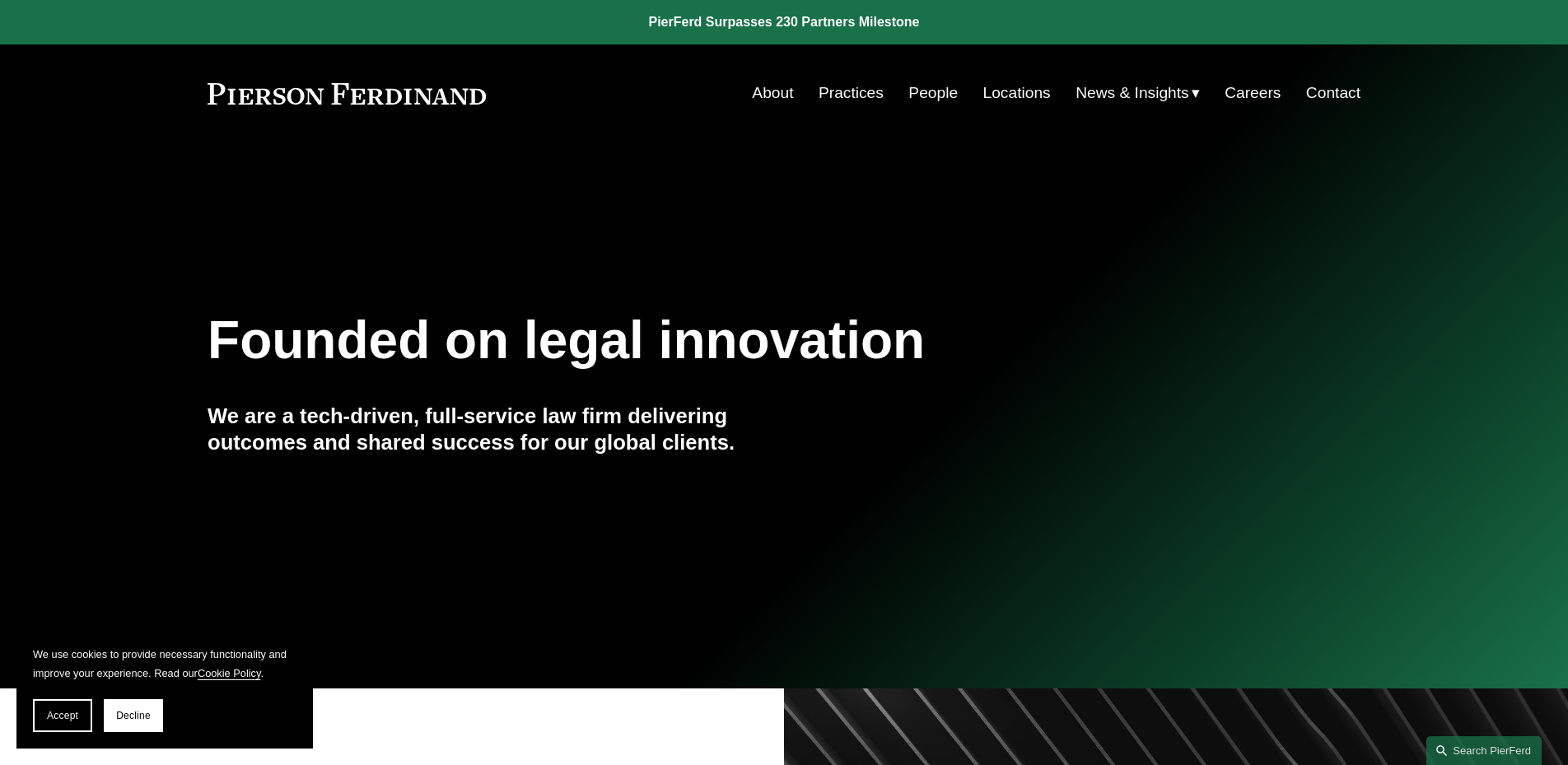
click at [859, 95] on link "Practices" at bounding box center [851, 93] width 65 height 31
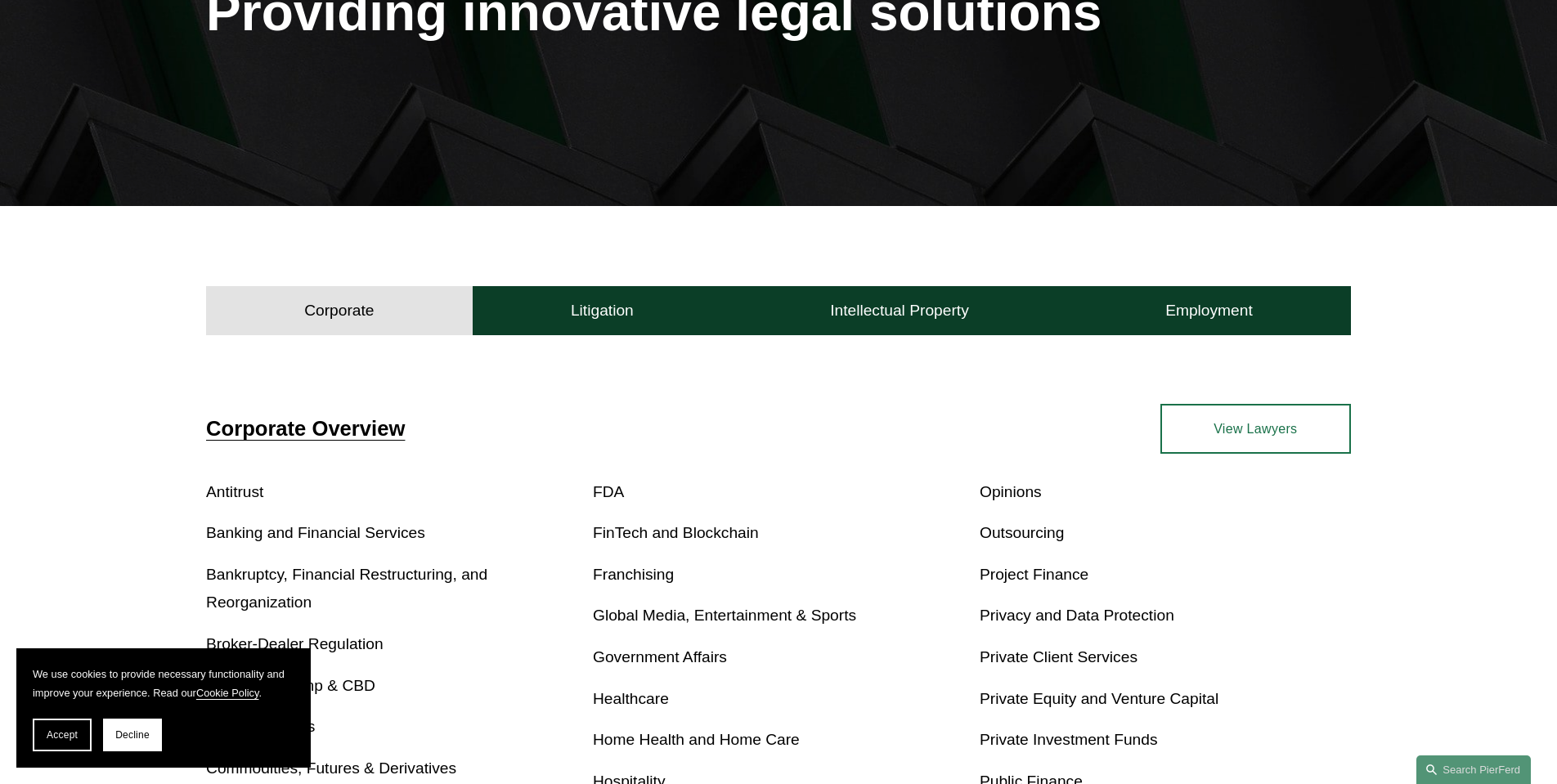
scroll to position [400, 0]
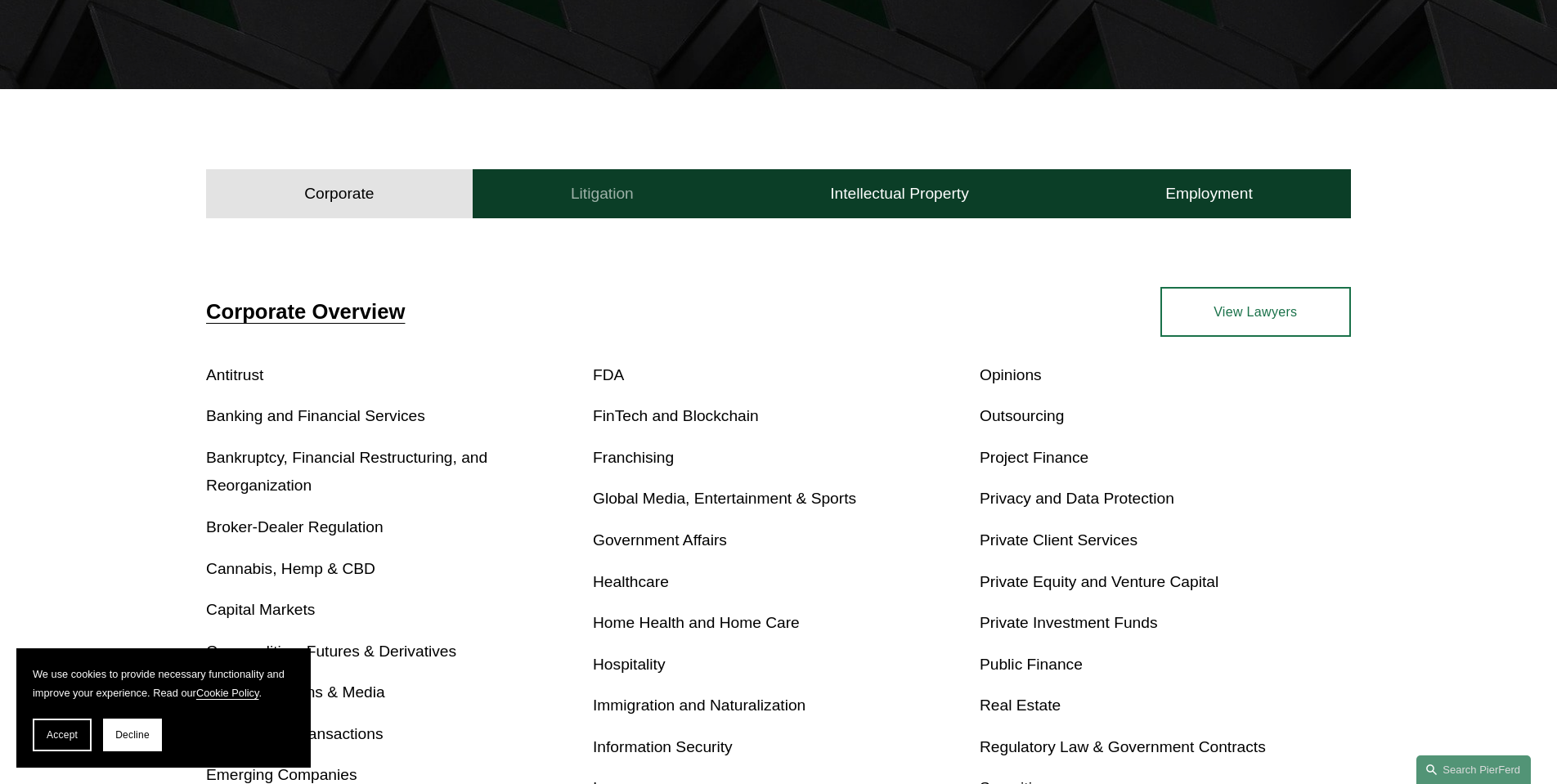
click at [584, 199] on h4 "Litigation" at bounding box center [603, 193] width 63 height 19
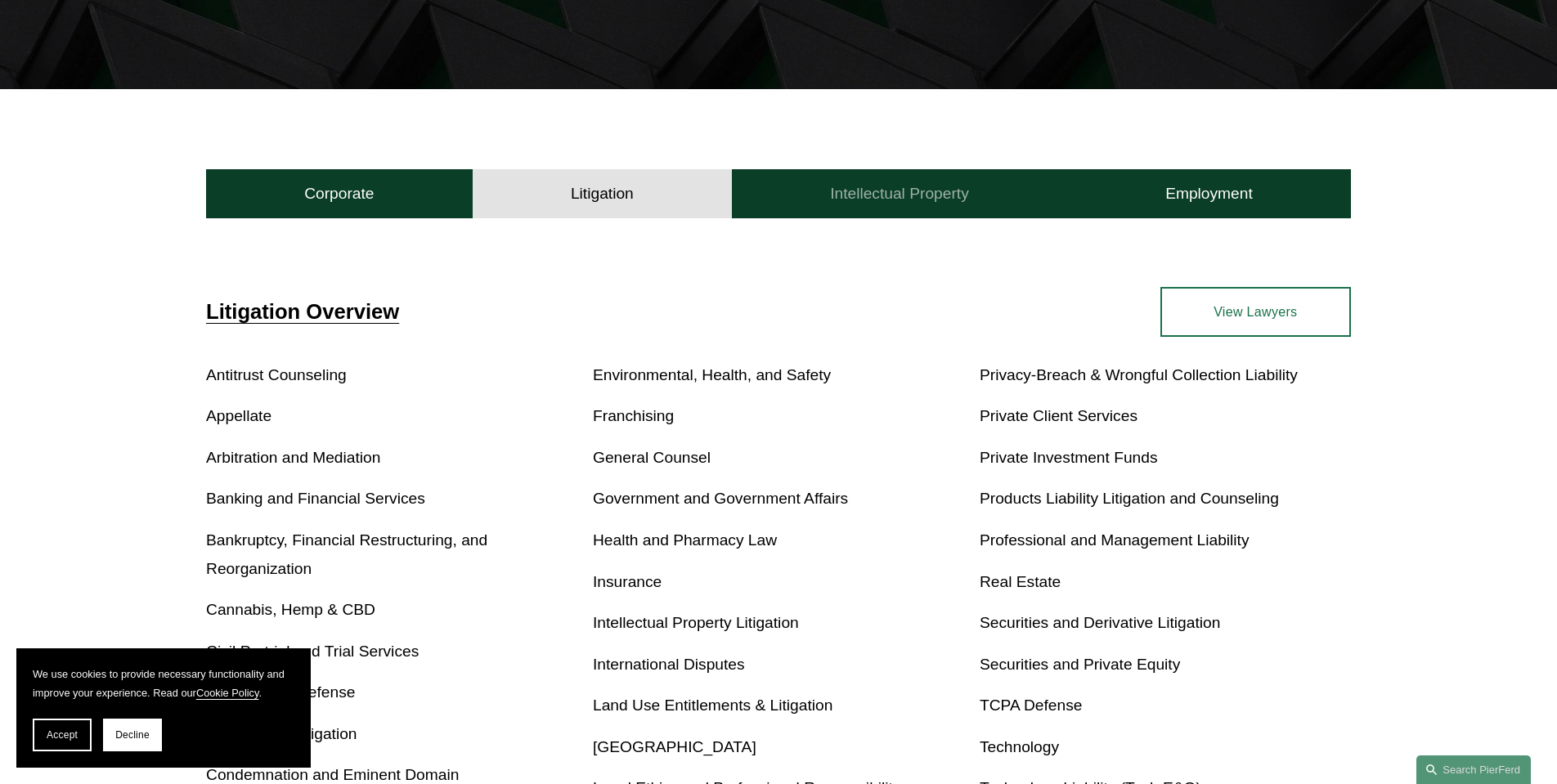
click at [873, 198] on h4 "Intellectual Property" at bounding box center [900, 193] width 139 height 19
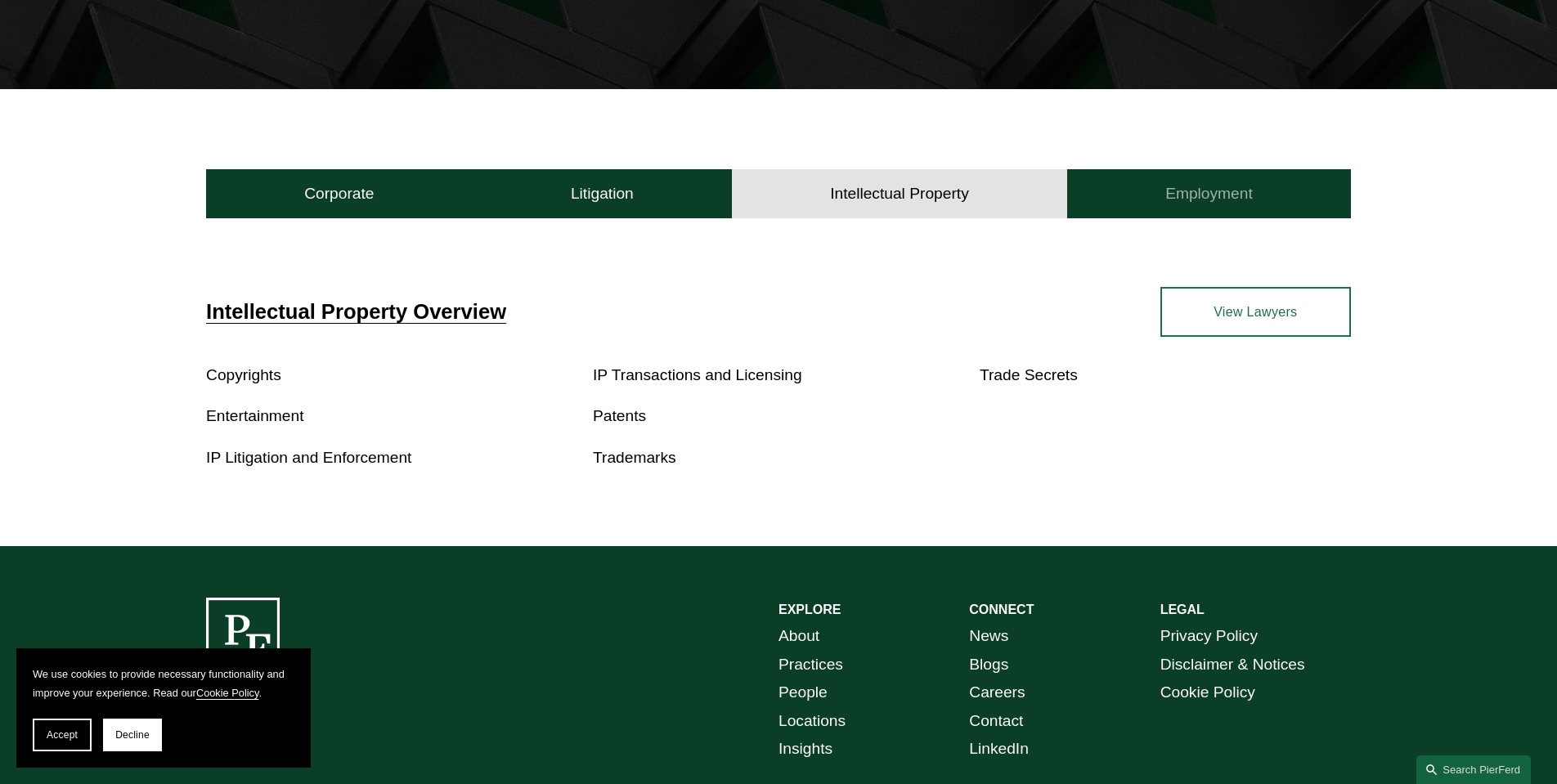
click at [1121, 178] on button "Employment" at bounding box center [1208, 193] width 284 height 49
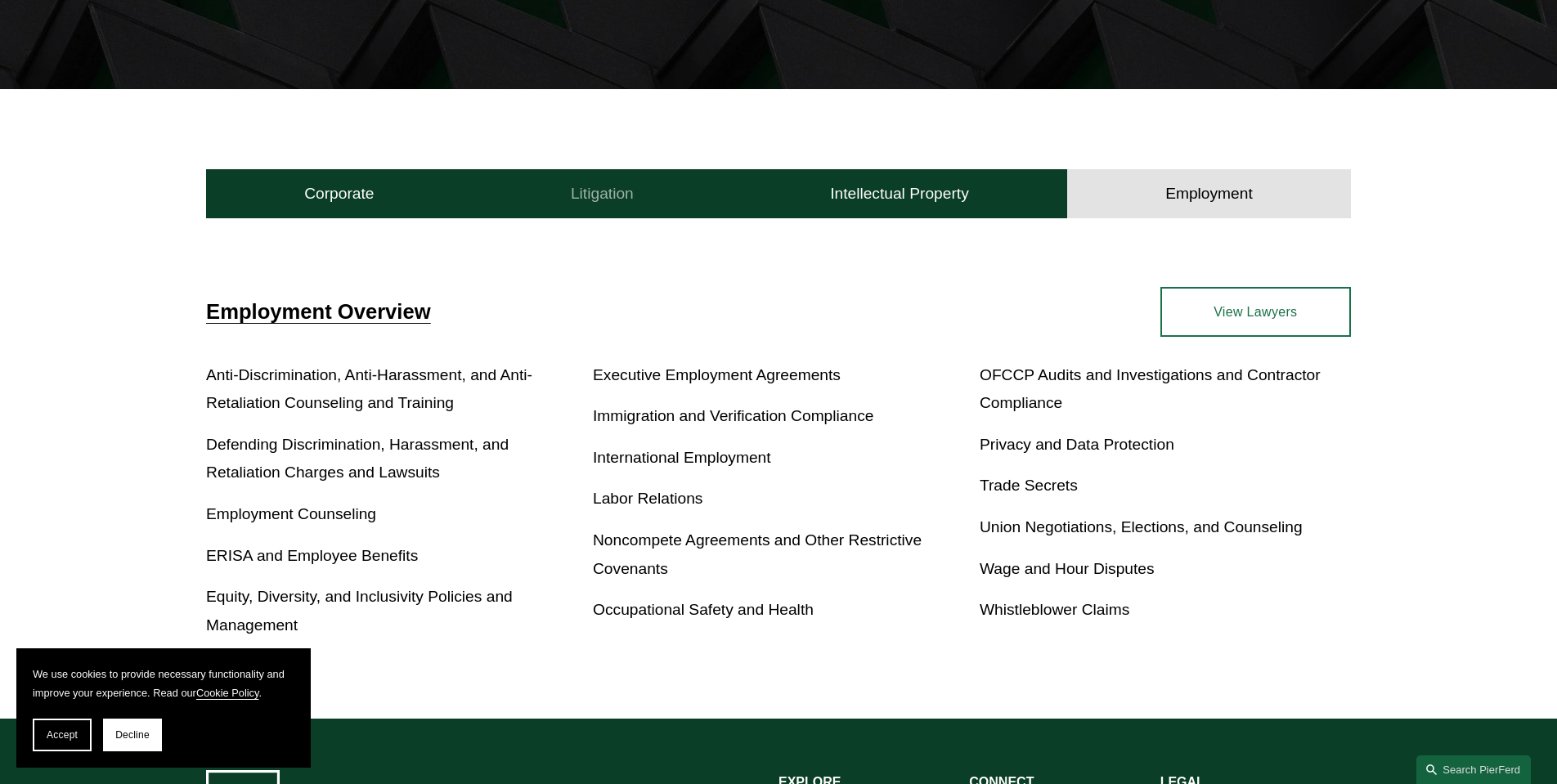
click at [492, 182] on button "Litigation" at bounding box center [603, 193] width 260 height 49
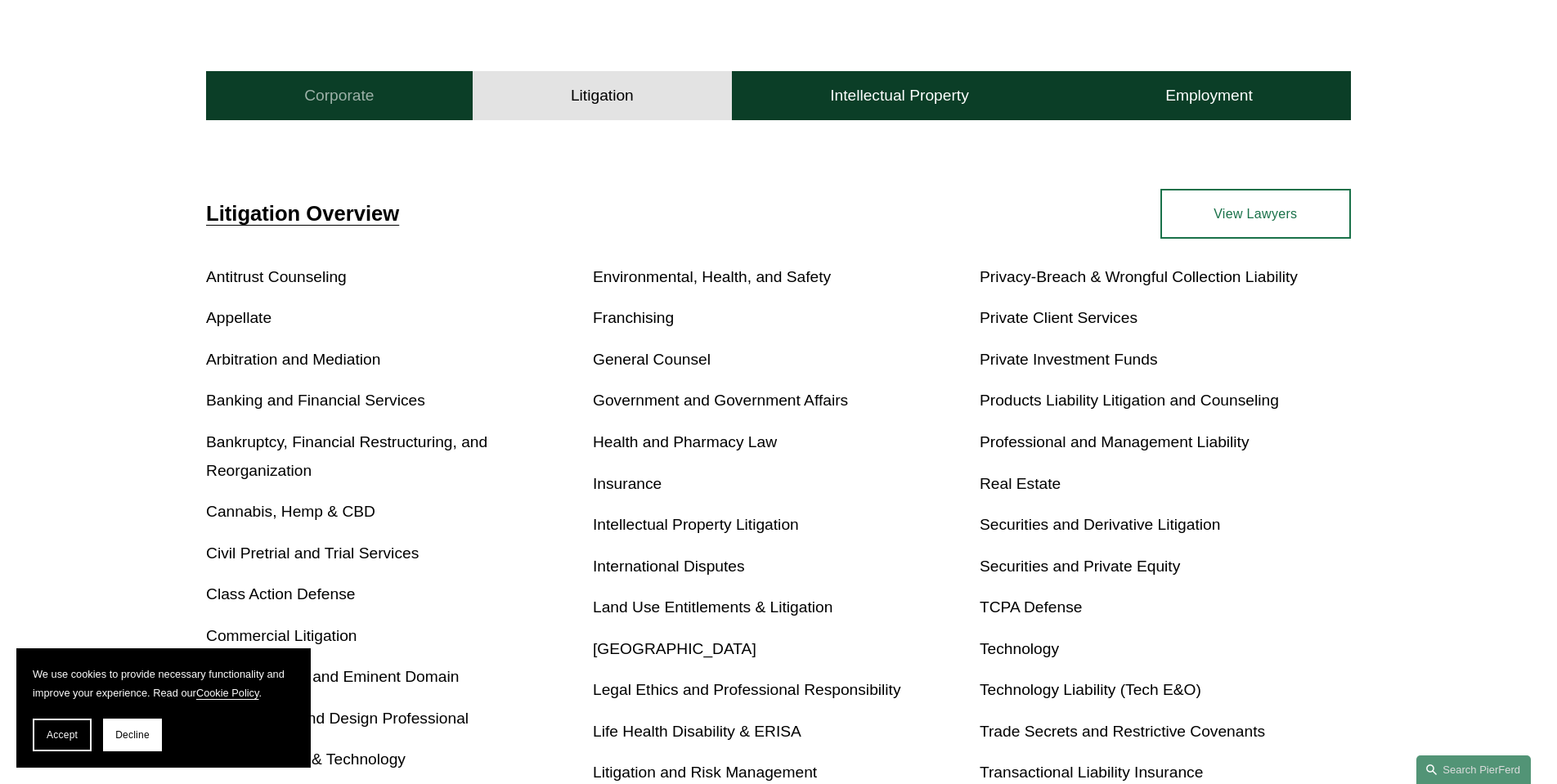
click at [345, 117] on button "Corporate" at bounding box center [338, 95] width 266 height 49
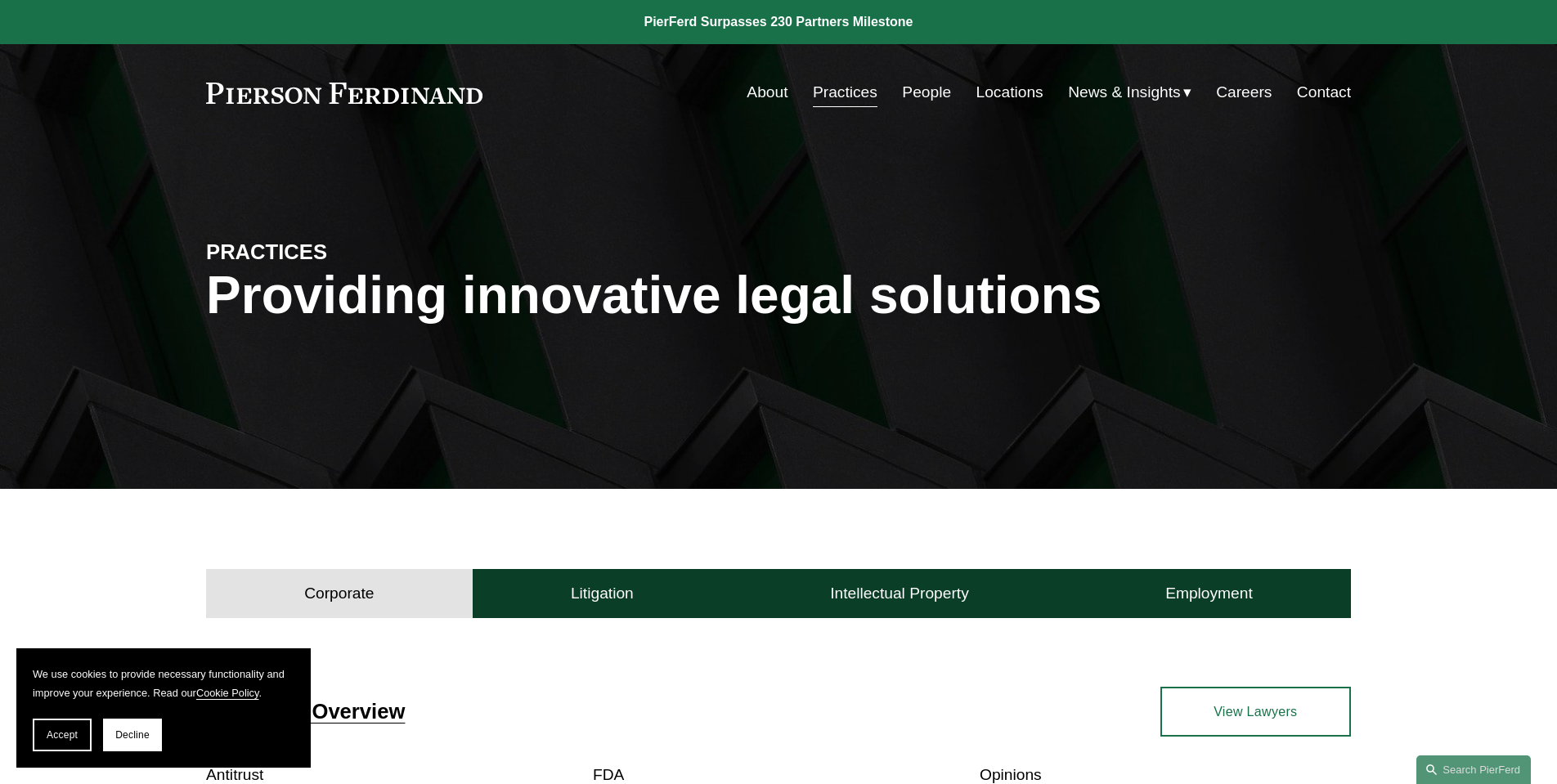
scroll to position [0, 0]
click at [371, 102] on link at bounding box center [344, 93] width 277 height 21
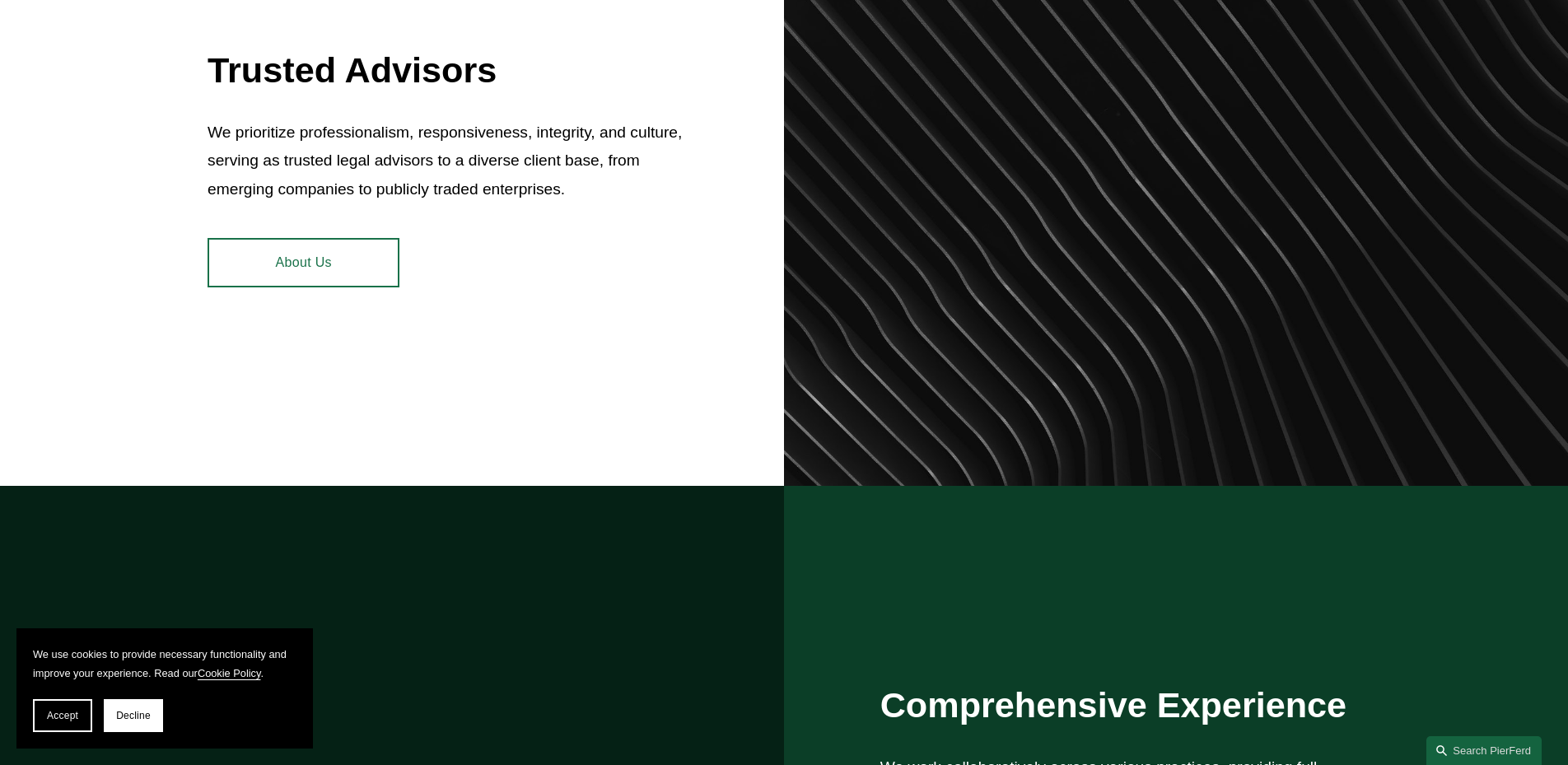
scroll to position [1351, 0]
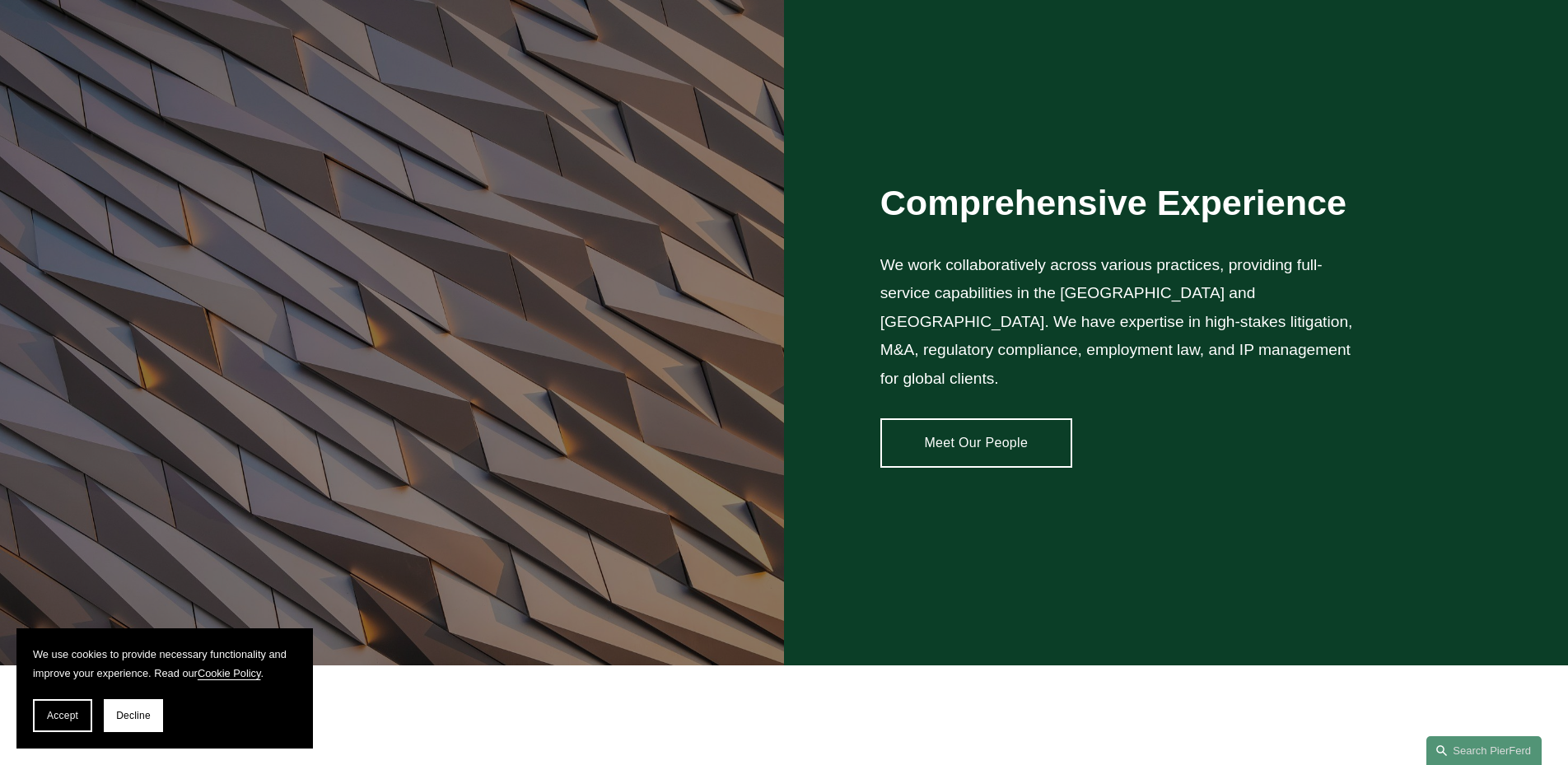
click at [1003, 427] on link "Meet Our People" at bounding box center [977, 443] width 192 height 49
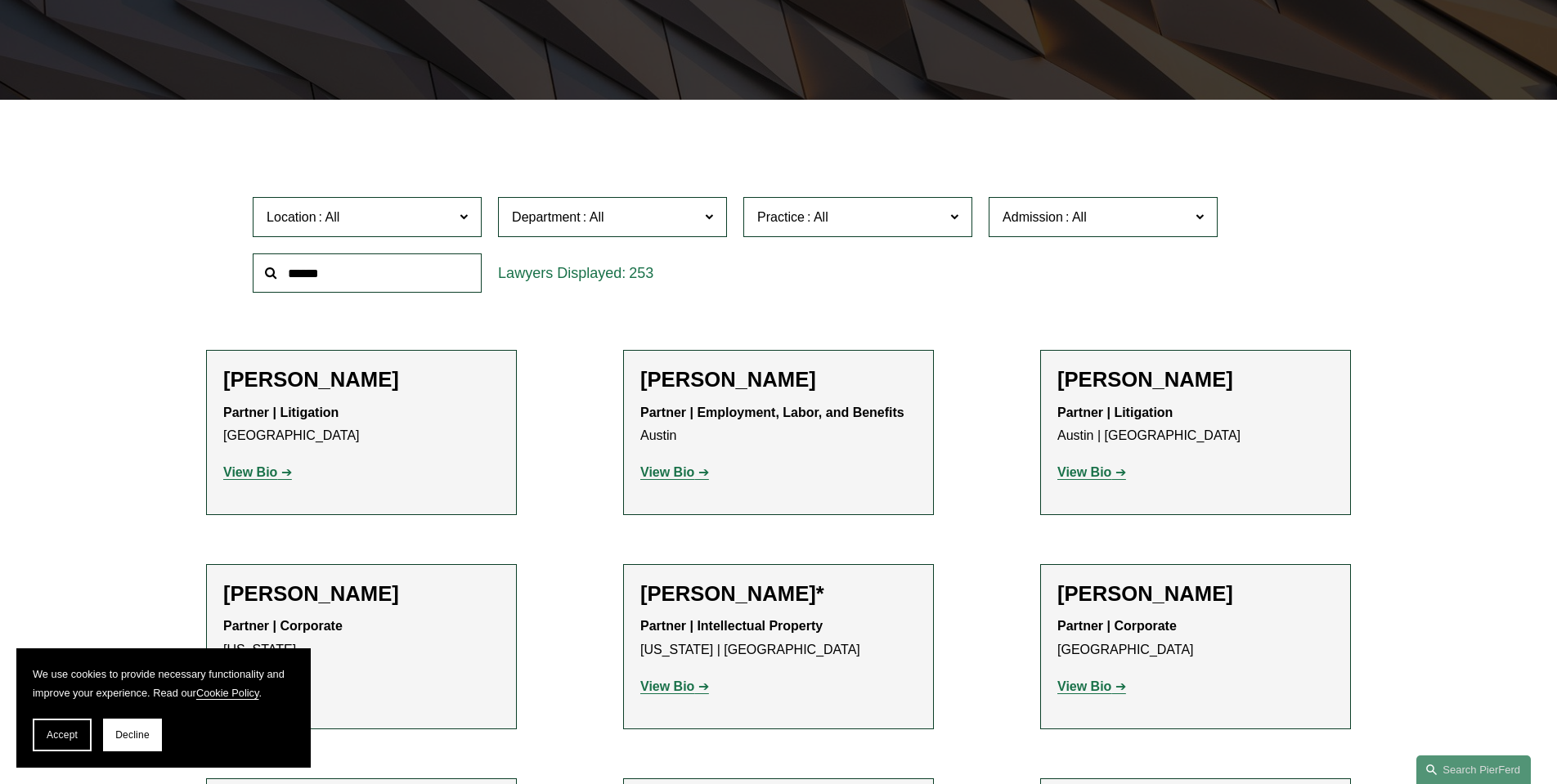
scroll to position [401, 0]
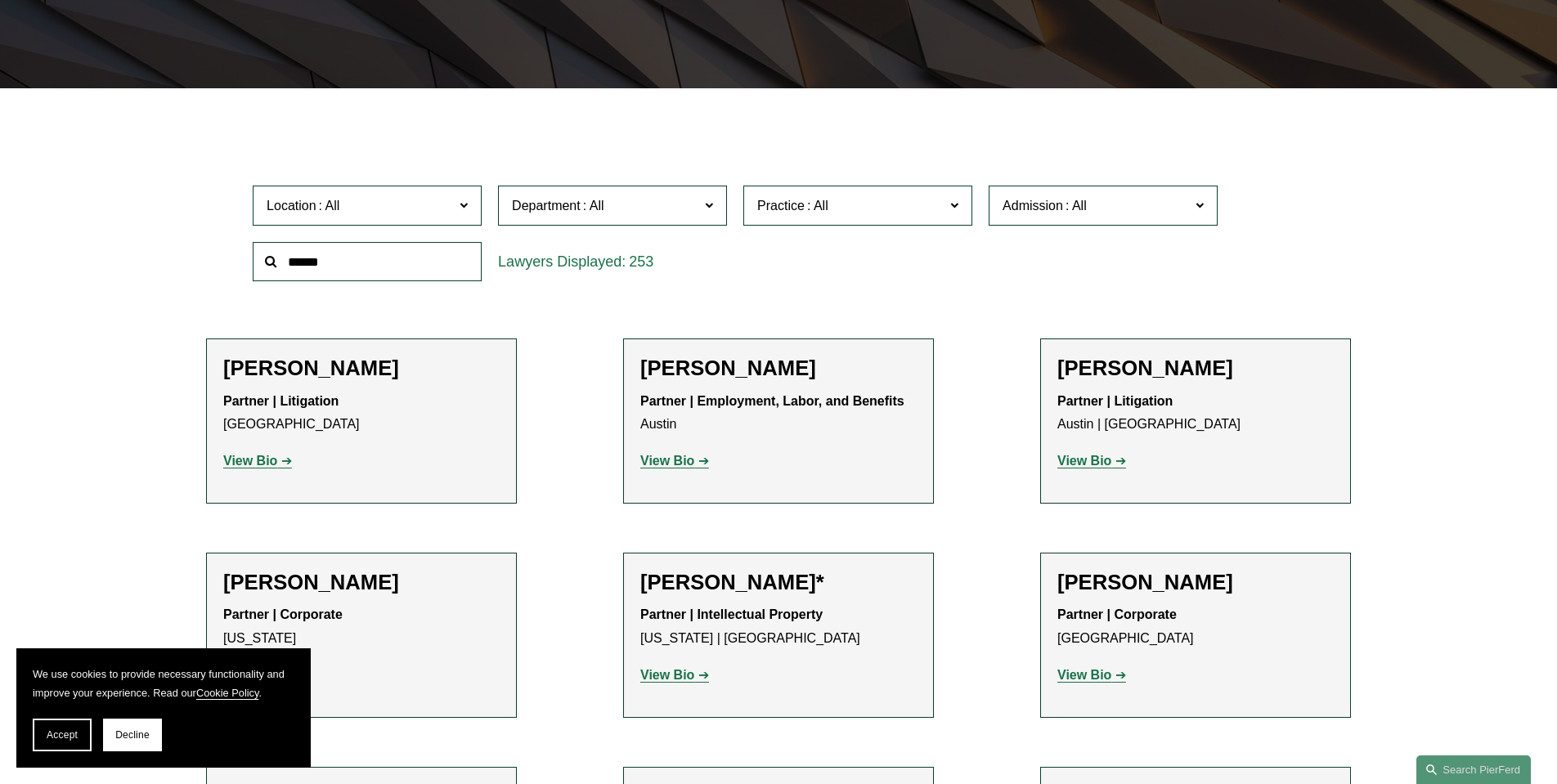
click at [628, 215] on span "Department" at bounding box center [606, 206] width 187 height 22
click at [608, 194] on label "Department" at bounding box center [612, 206] width 229 height 40
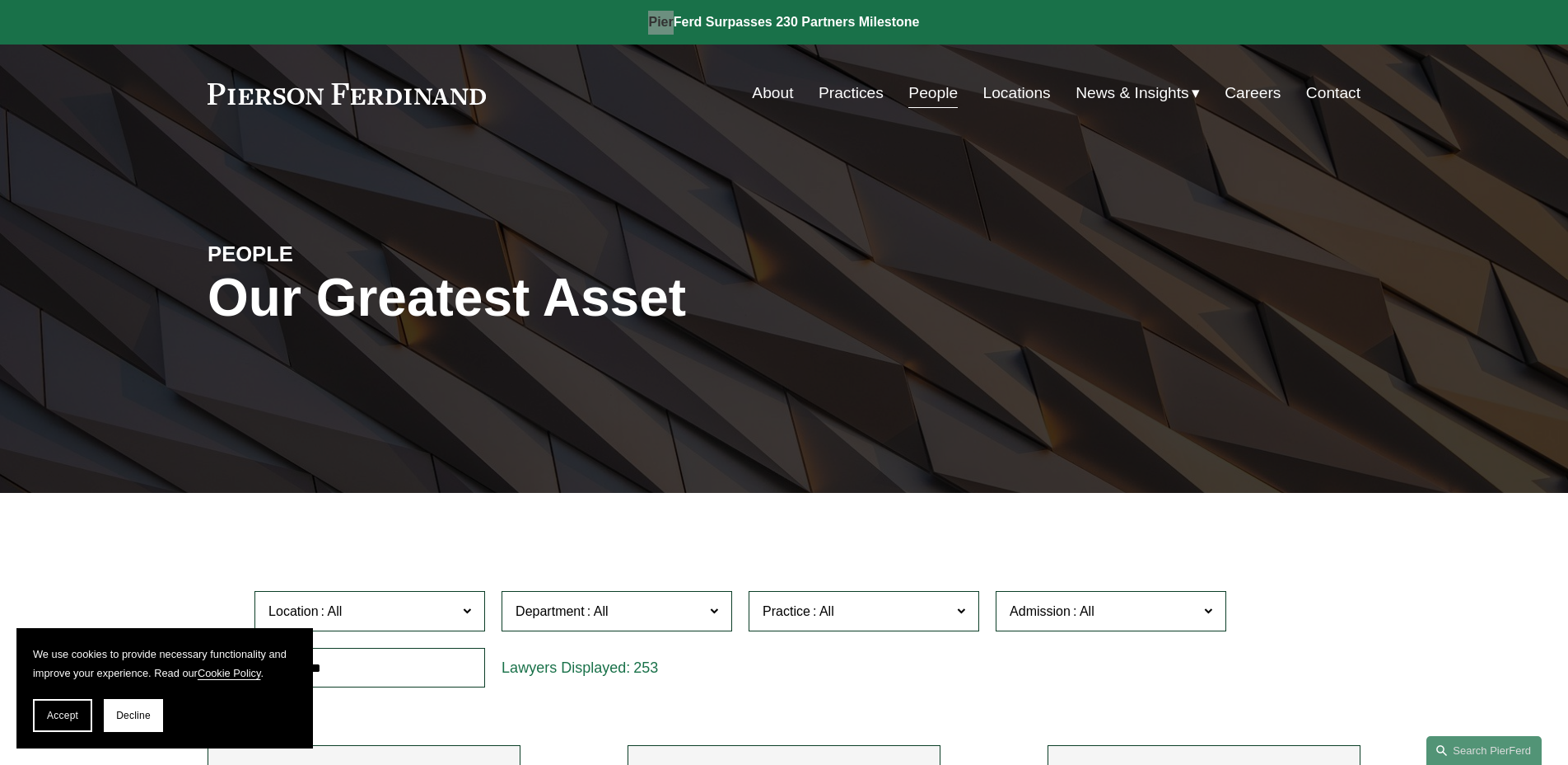
scroll to position [13897, 0]
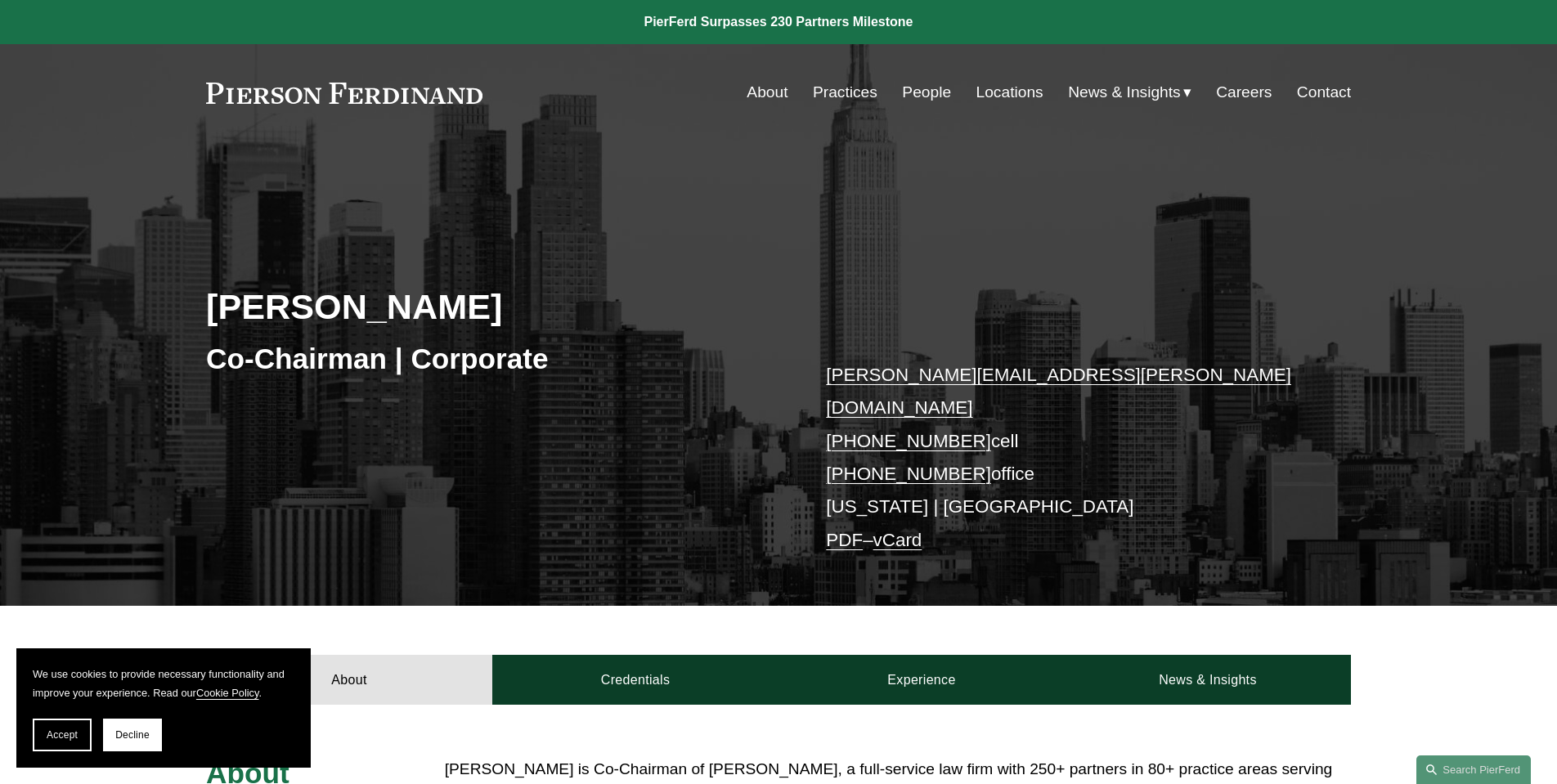
click at [911, 529] on link "vCard" at bounding box center [898, 539] width 49 height 20
